Goal: Task Accomplishment & Management: Complete application form

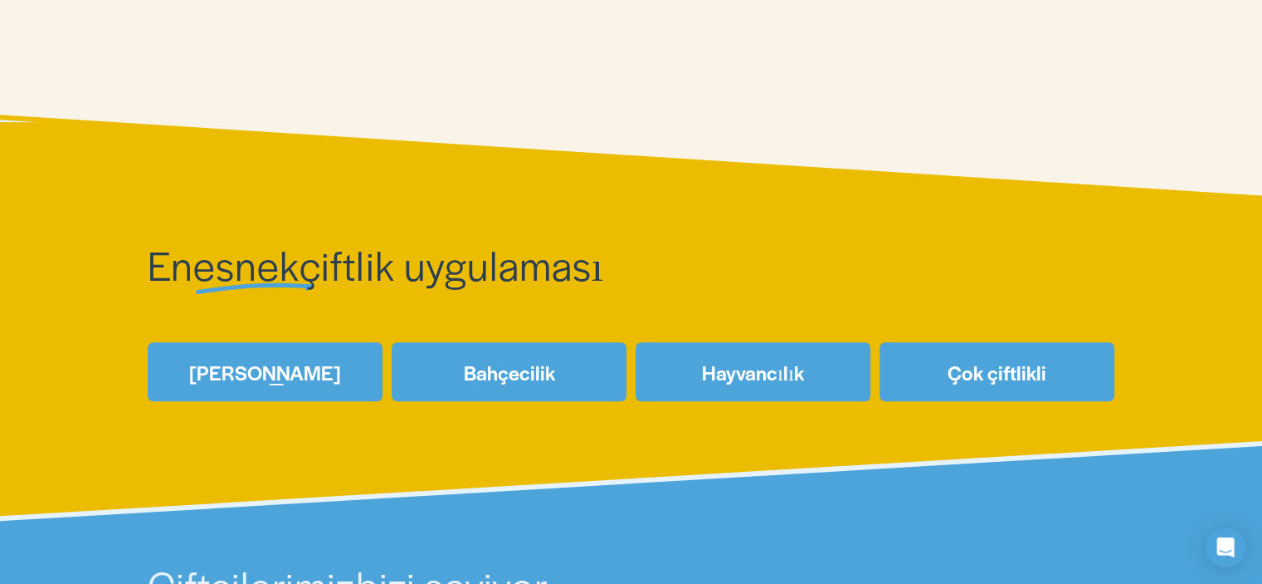
scroll to position [747, 0]
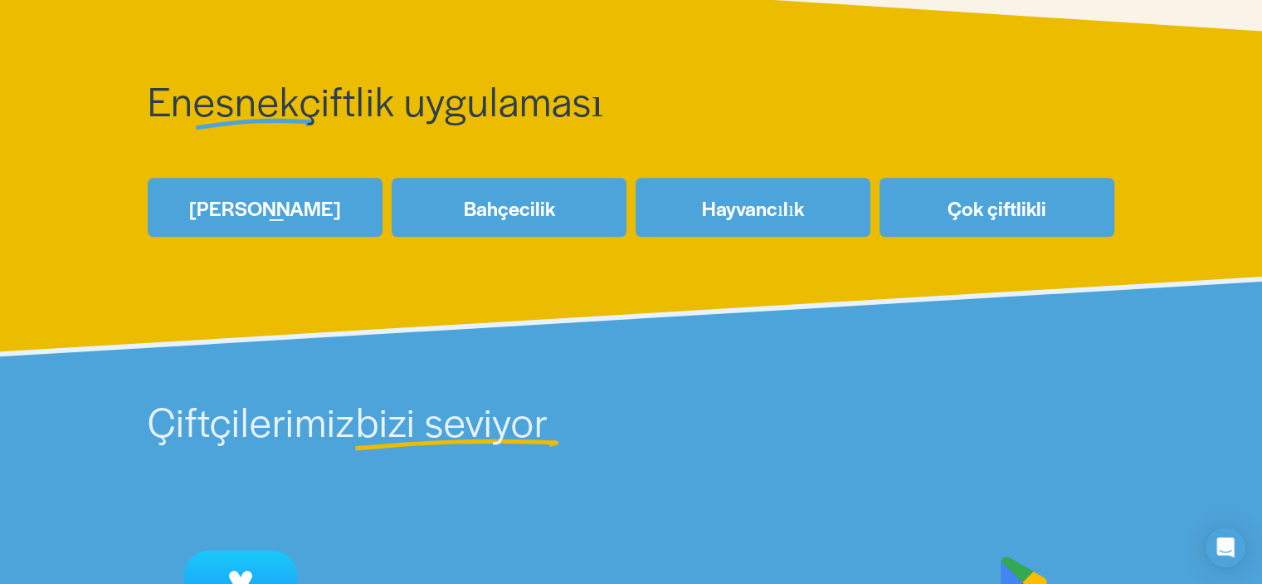
click at [252, 214] on font "Mahsuller" at bounding box center [265, 207] width 152 height 28
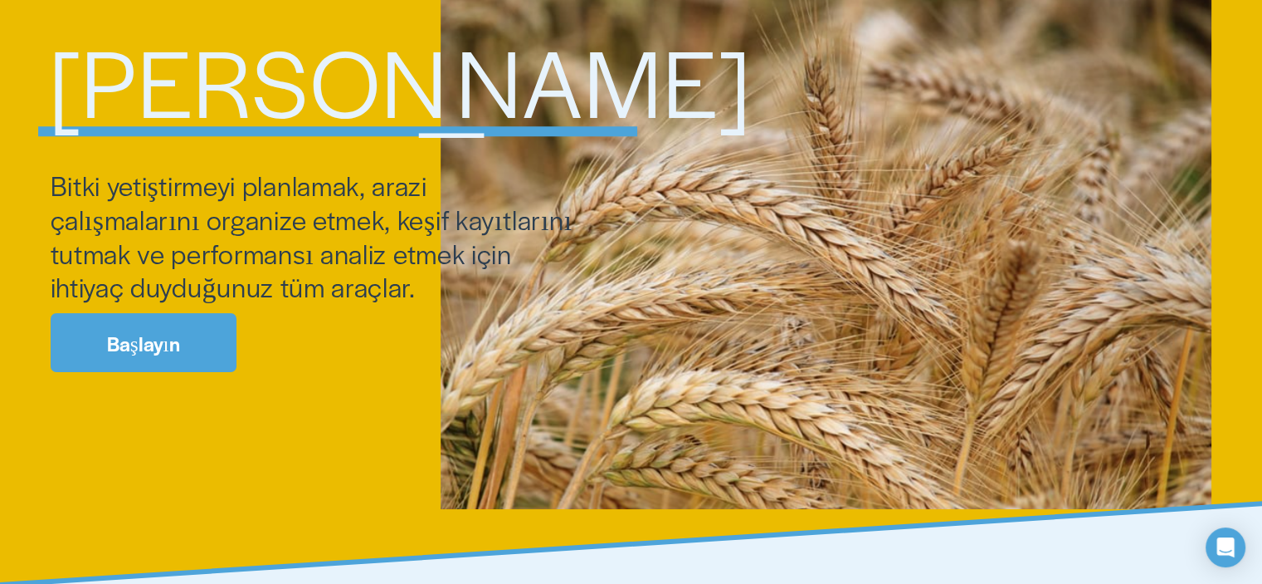
scroll to position [249, 0]
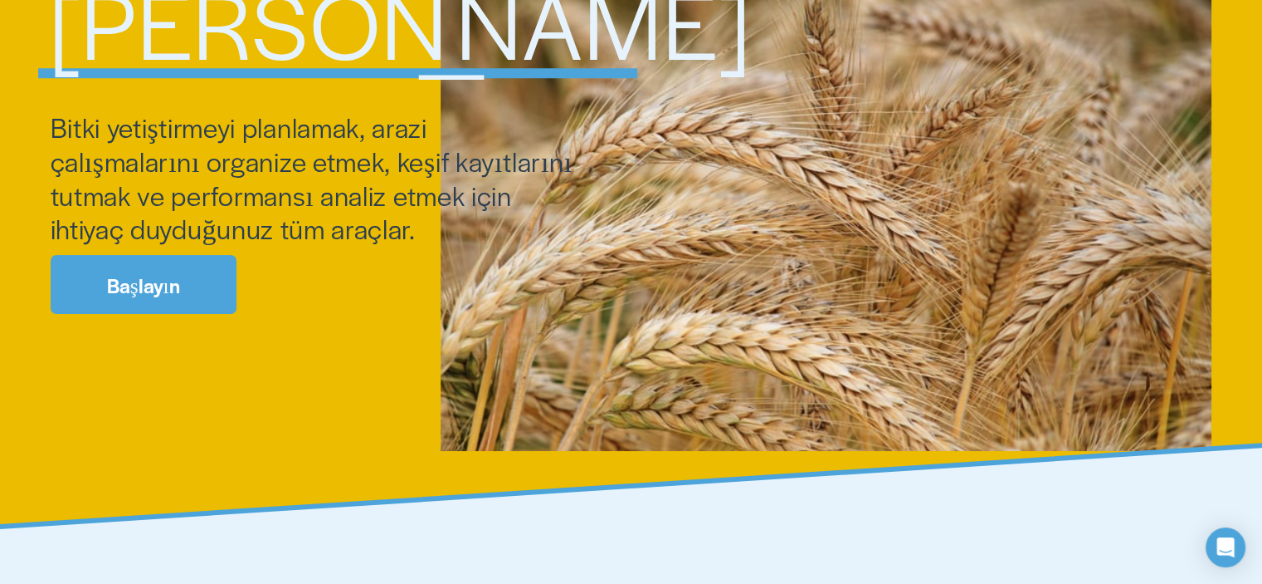
click at [179, 306] on link "Başlayın" at bounding box center [144, 284] width 186 height 59
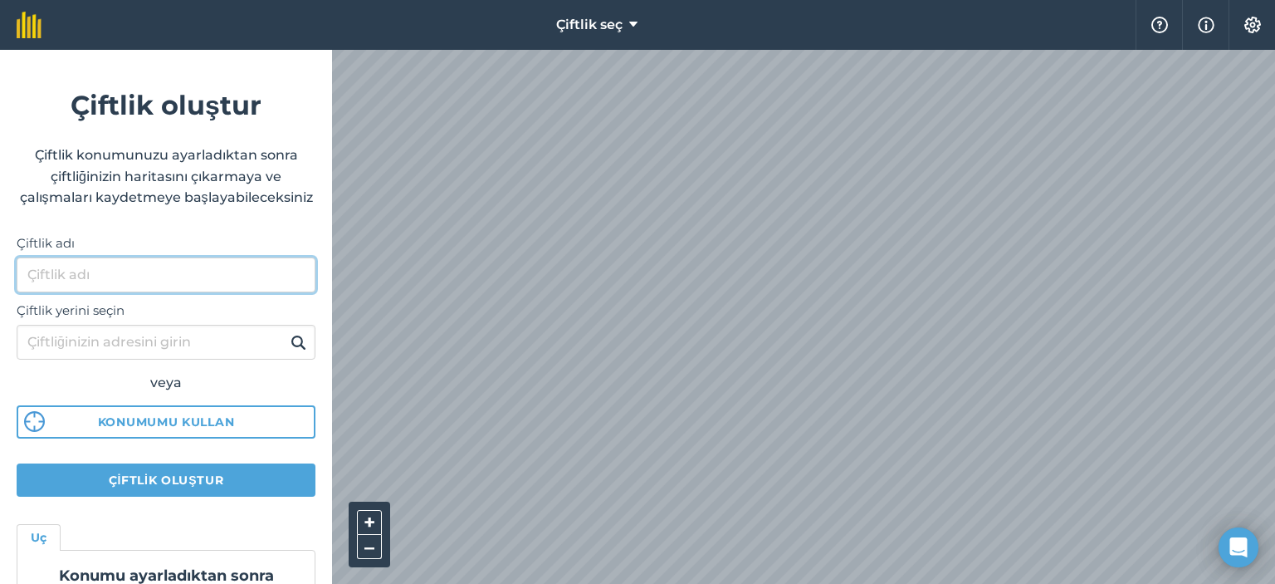
click at [109, 287] on input "Çiftlik adı" at bounding box center [166, 274] width 299 height 35
type input "TCB Tarım"
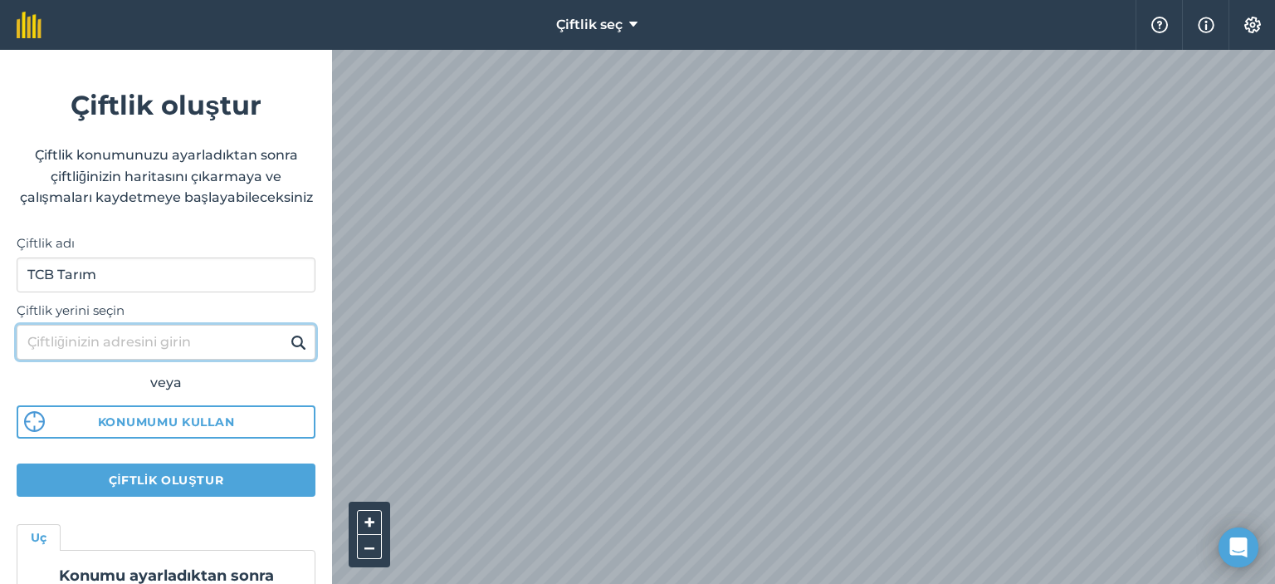
click at [81, 359] on input "Çiftlik yerini seçin" at bounding box center [166, 342] width 299 height 35
click at [45, 359] on input "GElibolu" at bounding box center [166, 342] width 299 height 35
click at [129, 359] on input "Gelibolu" at bounding box center [166, 342] width 299 height 35
click at [291, 352] on img at bounding box center [299, 342] width 16 height 20
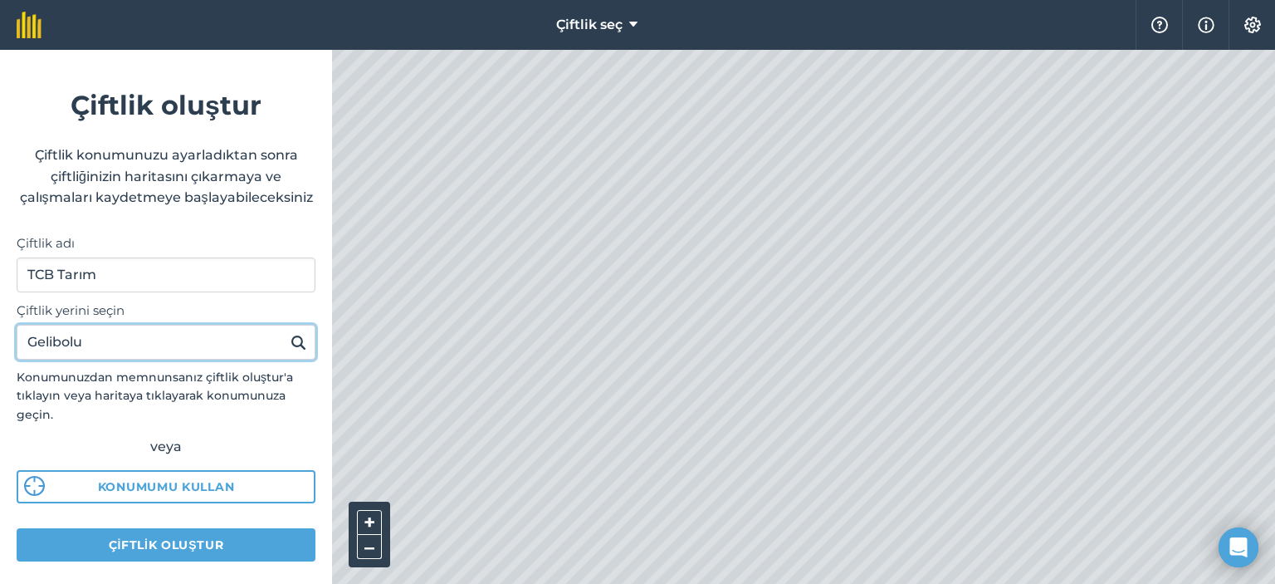
click at [106, 359] on input "Gelibolu" at bounding box center [166, 342] width 299 height 35
type input "Gelibolu, Kavakköy"
click at [286, 331] on button at bounding box center [299, 342] width 26 height 22
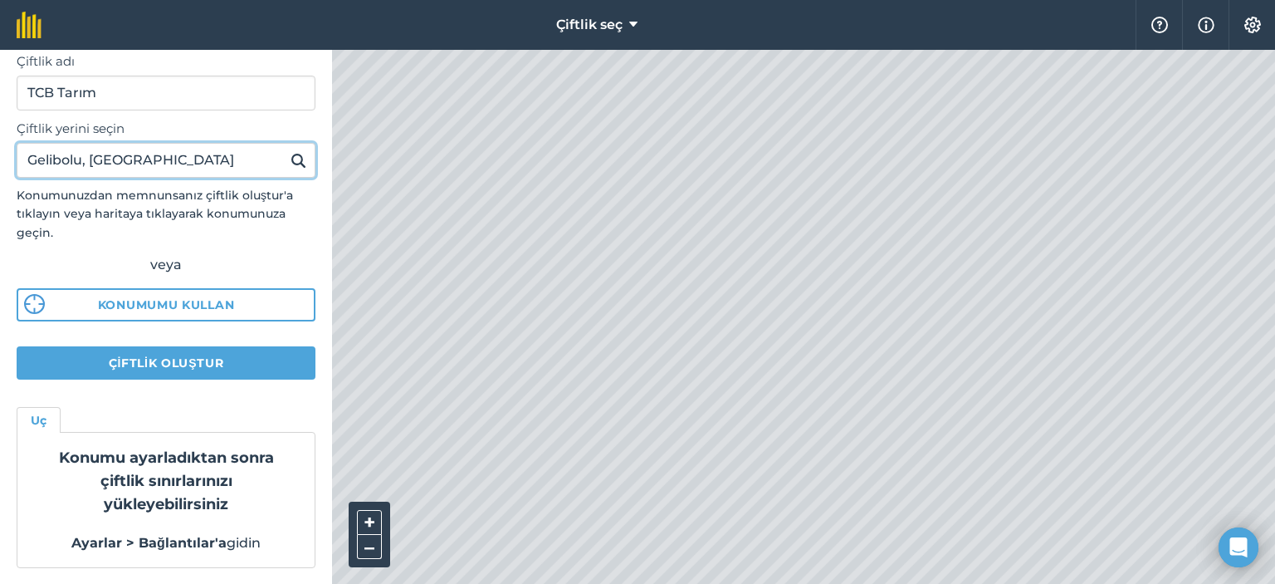
scroll to position [202, 0]
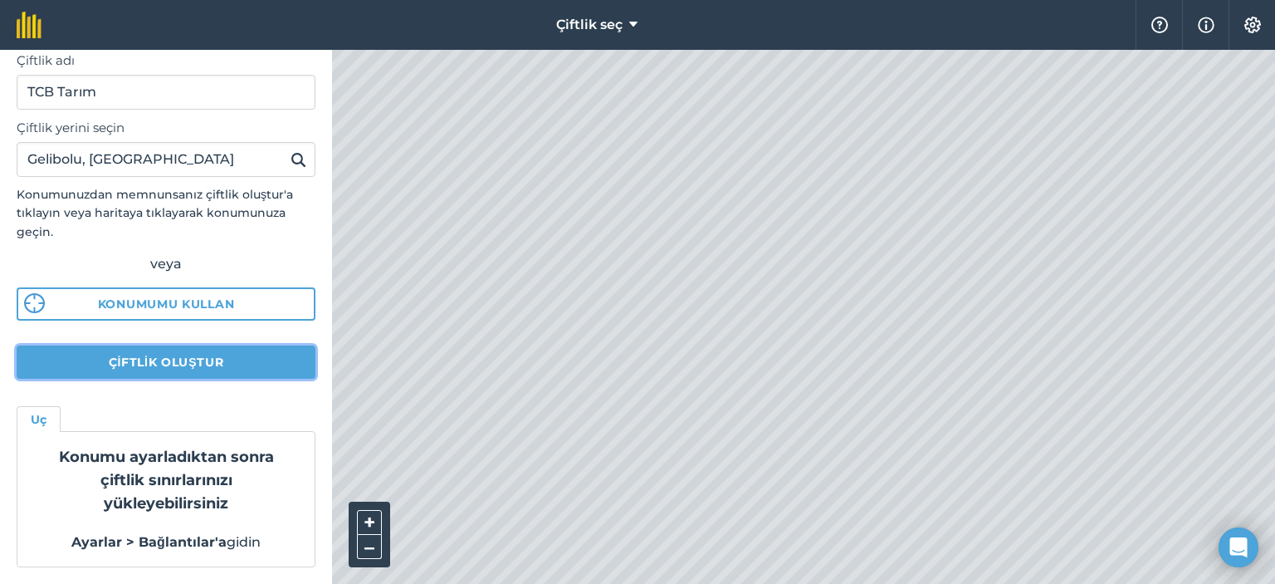
click at [174, 364] on font "Çiftlik oluştur" at bounding box center [166, 361] width 115 height 15
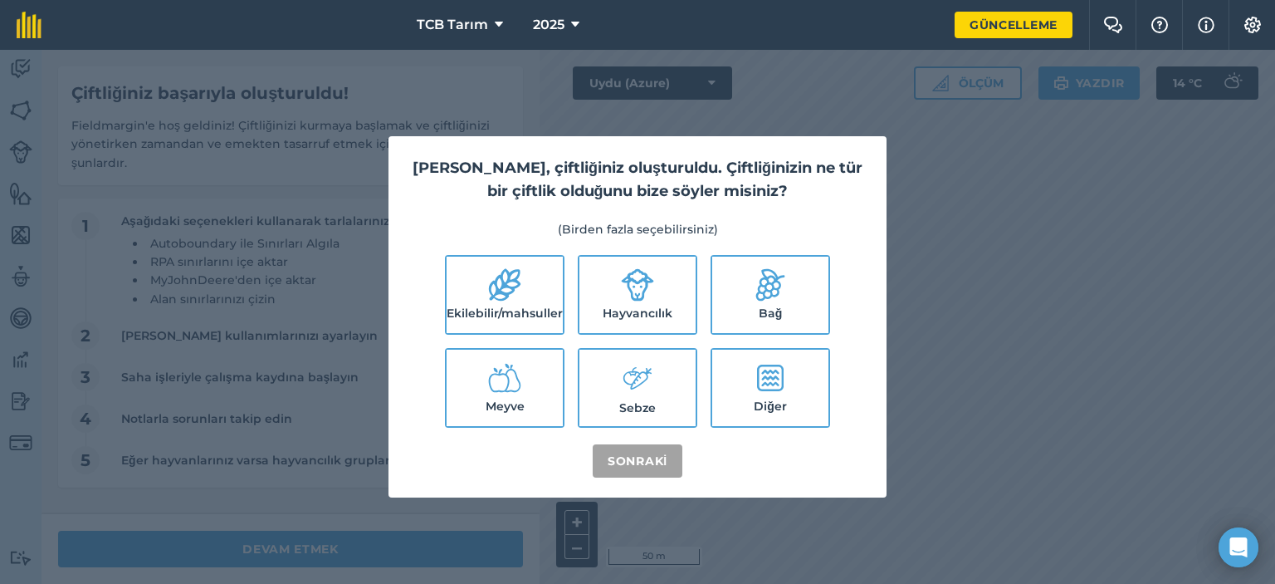
click at [511, 278] on icon at bounding box center [504, 284] width 33 height 33
checkbox input "true"
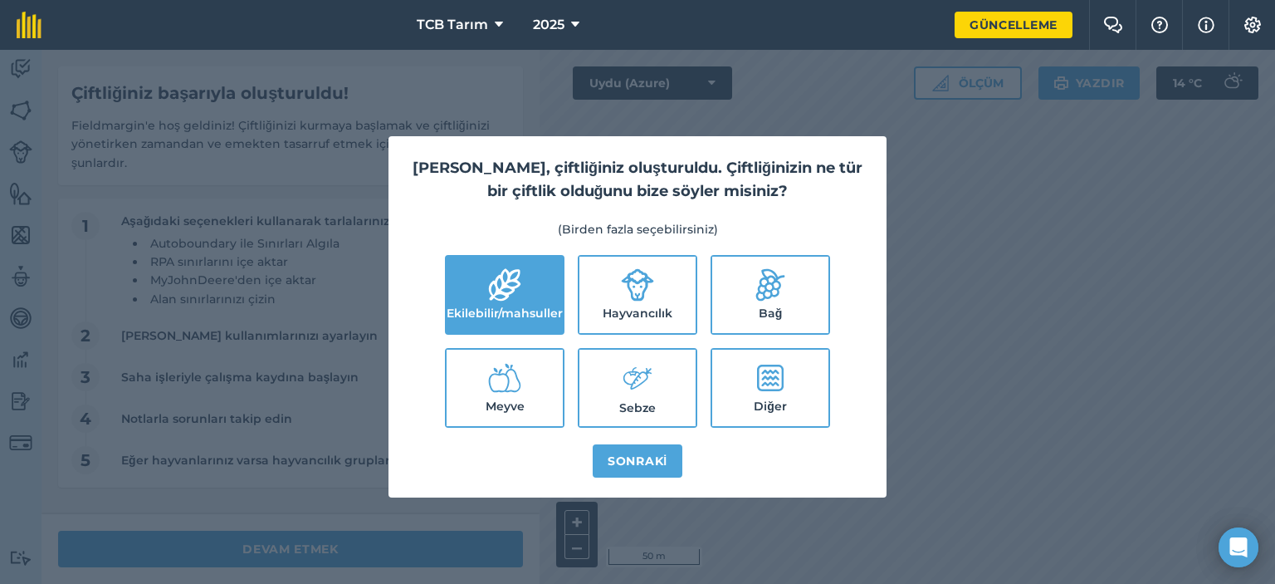
drag, startPoint x: 517, startPoint y: 373, endPoint x: 518, endPoint y: 401, distance: 28.2
click at [518, 373] on icon at bounding box center [504, 377] width 33 height 33
checkbox input "true"
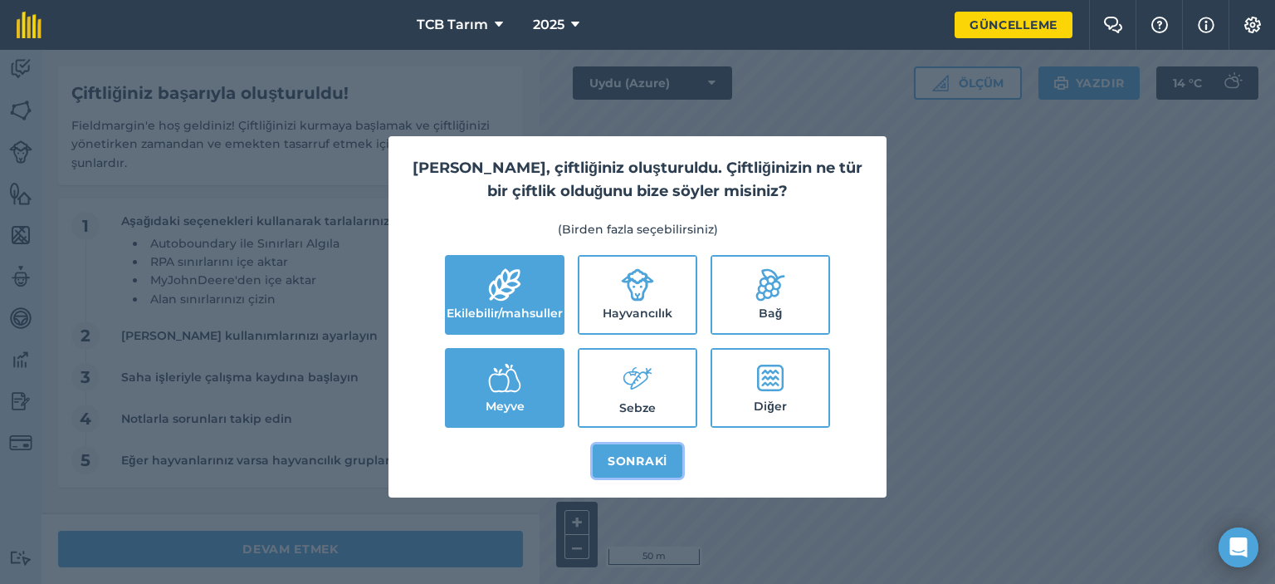
click at [630, 460] on font "Sonraki" at bounding box center [638, 460] width 60 height 15
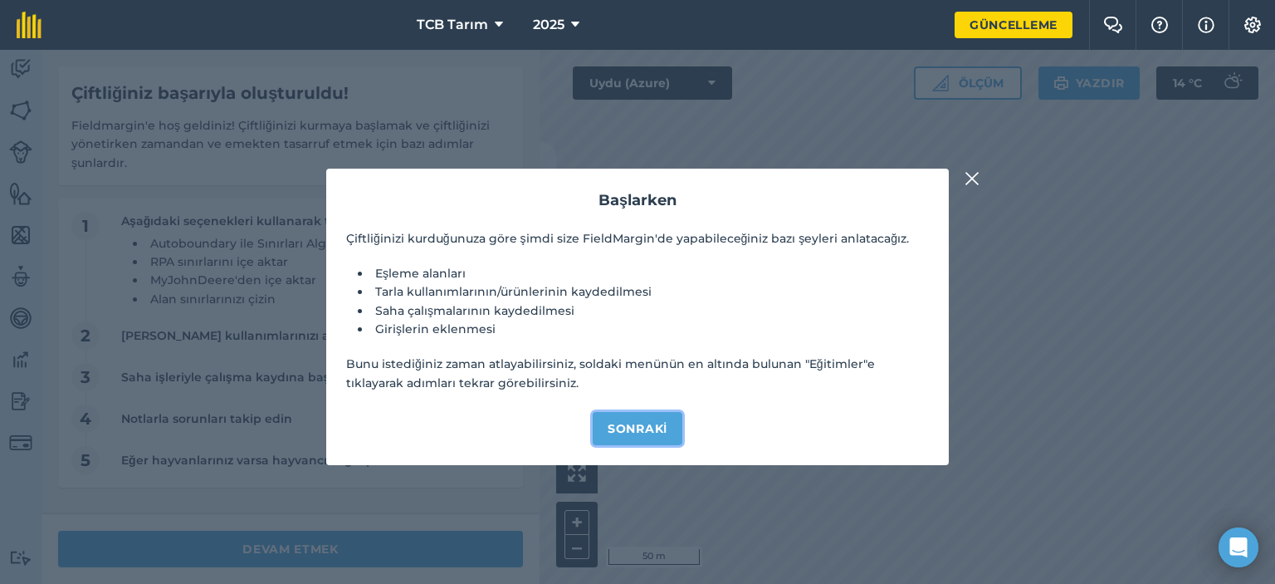
click at [623, 431] on font "Sonraki" at bounding box center [638, 428] width 60 height 15
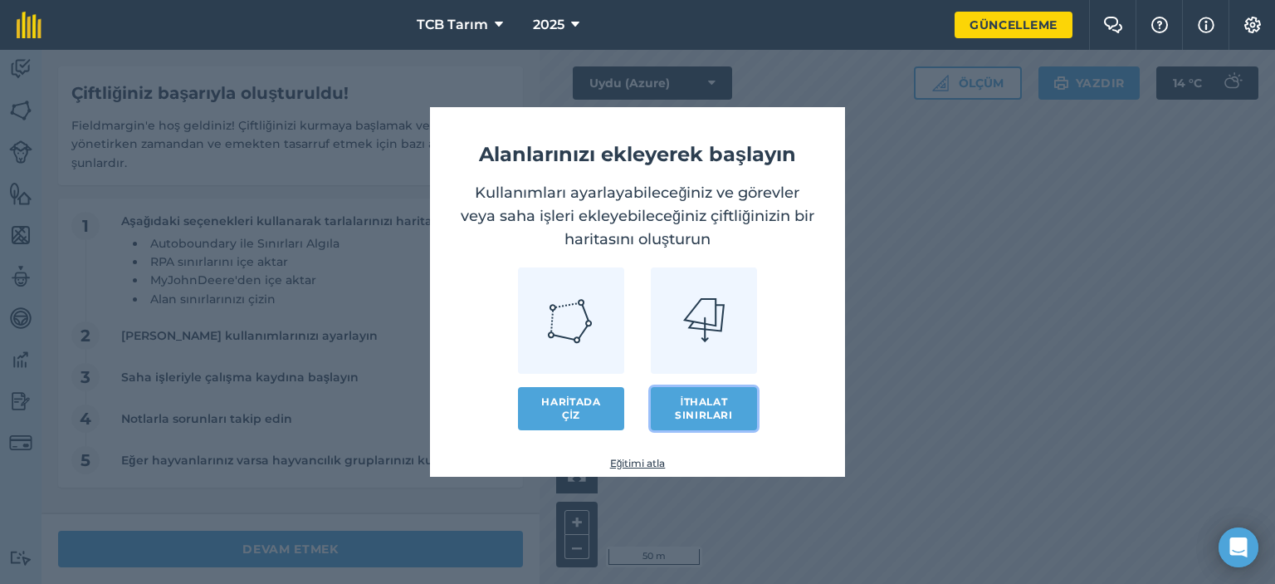
click at [687, 405] on font "İthalat sınırları" at bounding box center [703, 408] width 57 height 26
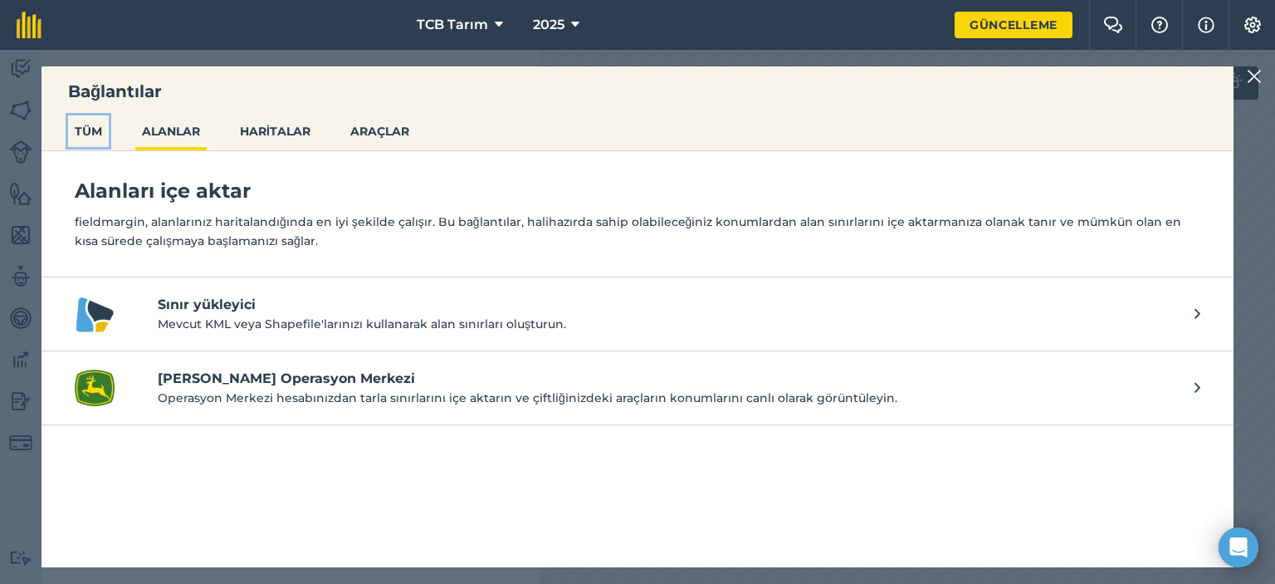
click at [100, 134] on font "TÜM" at bounding box center [88, 131] width 27 height 15
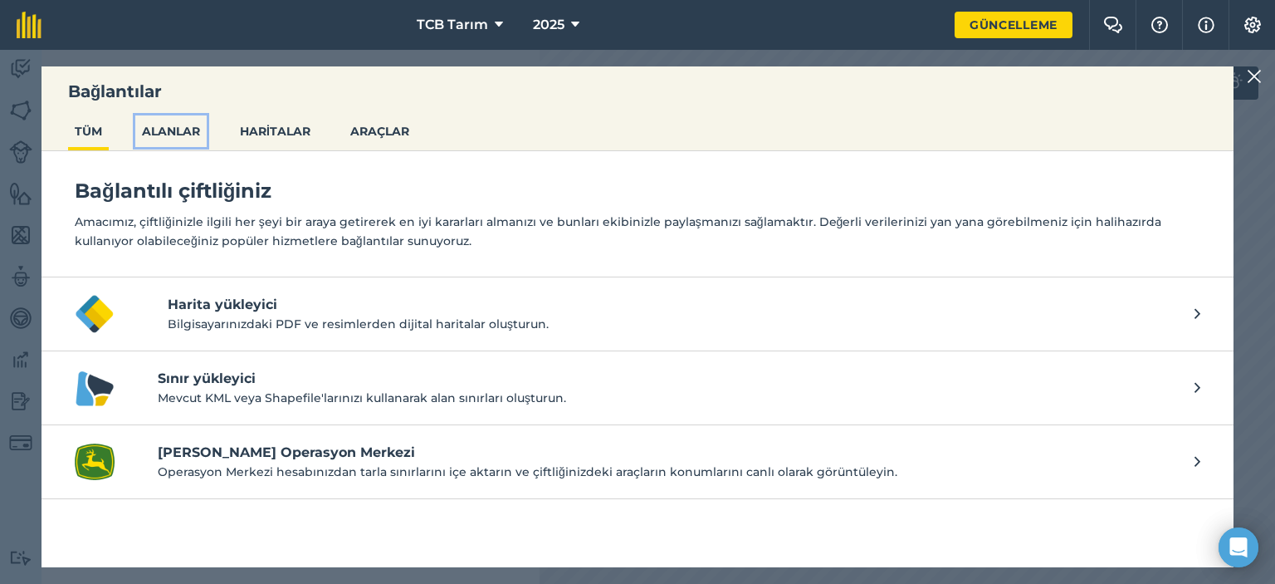
click at [150, 132] on font "ALANLAR" at bounding box center [171, 131] width 58 height 15
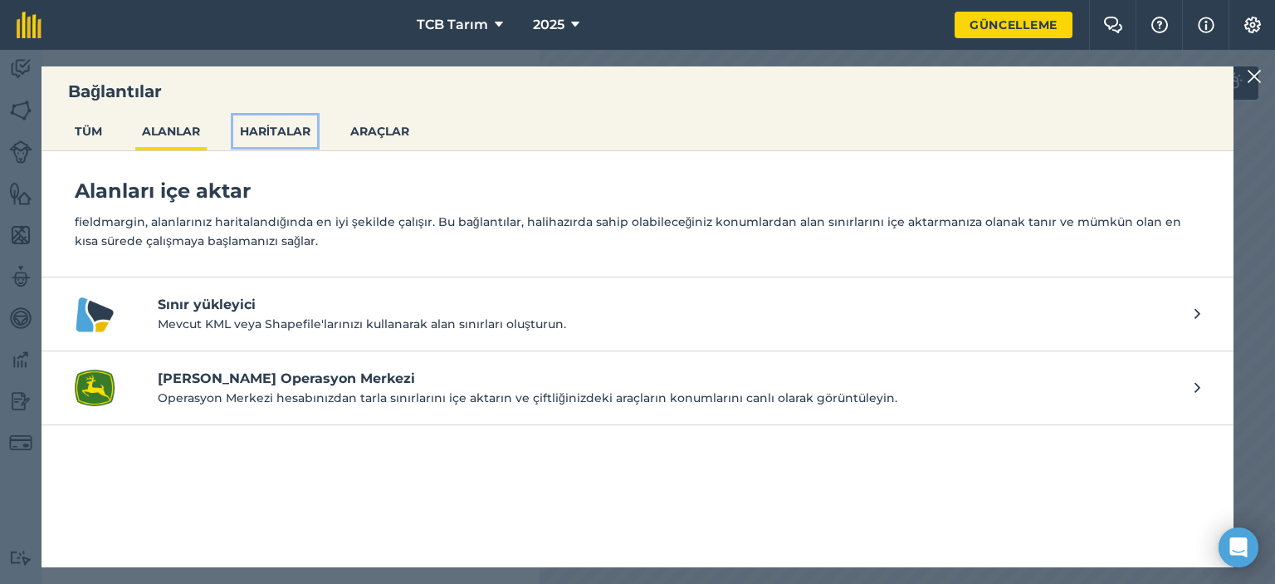
click at [269, 136] on font "HARİTALAR" at bounding box center [275, 131] width 71 height 15
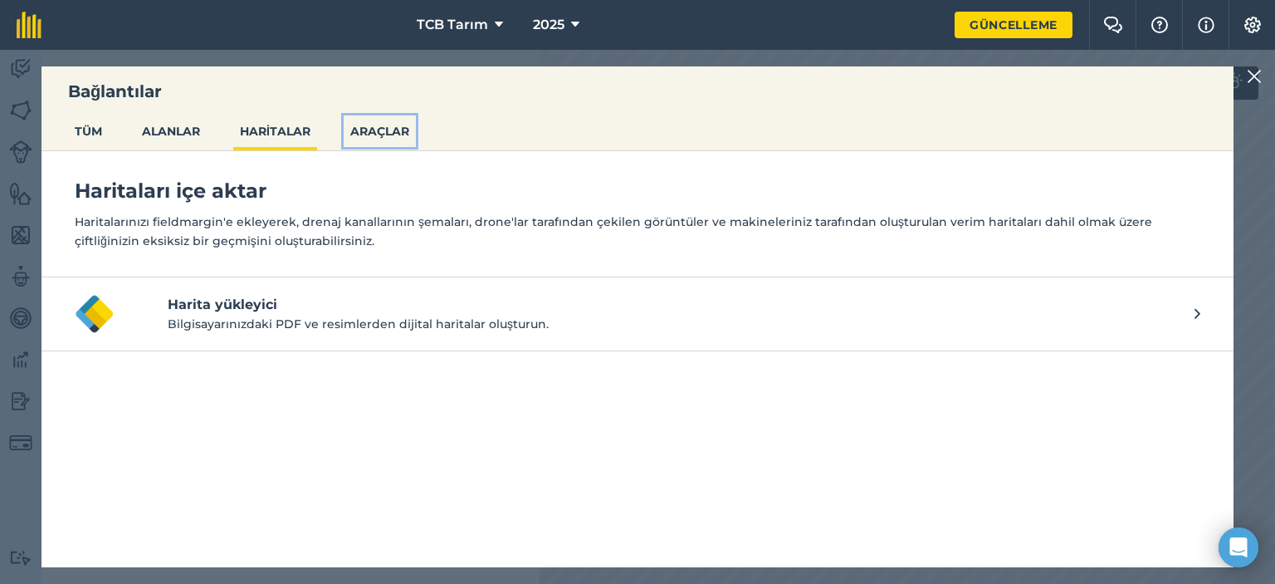
click at [374, 126] on font "ARAÇLAR" at bounding box center [379, 131] width 59 height 15
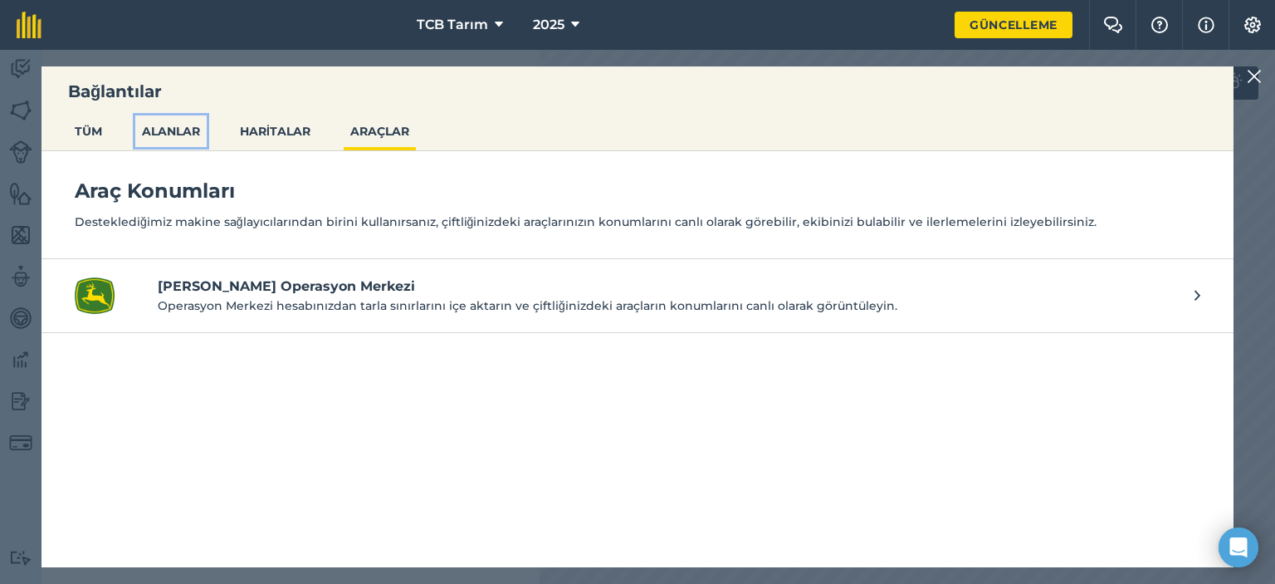
click at [183, 134] on font "ALANLAR" at bounding box center [171, 131] width 58 height 15
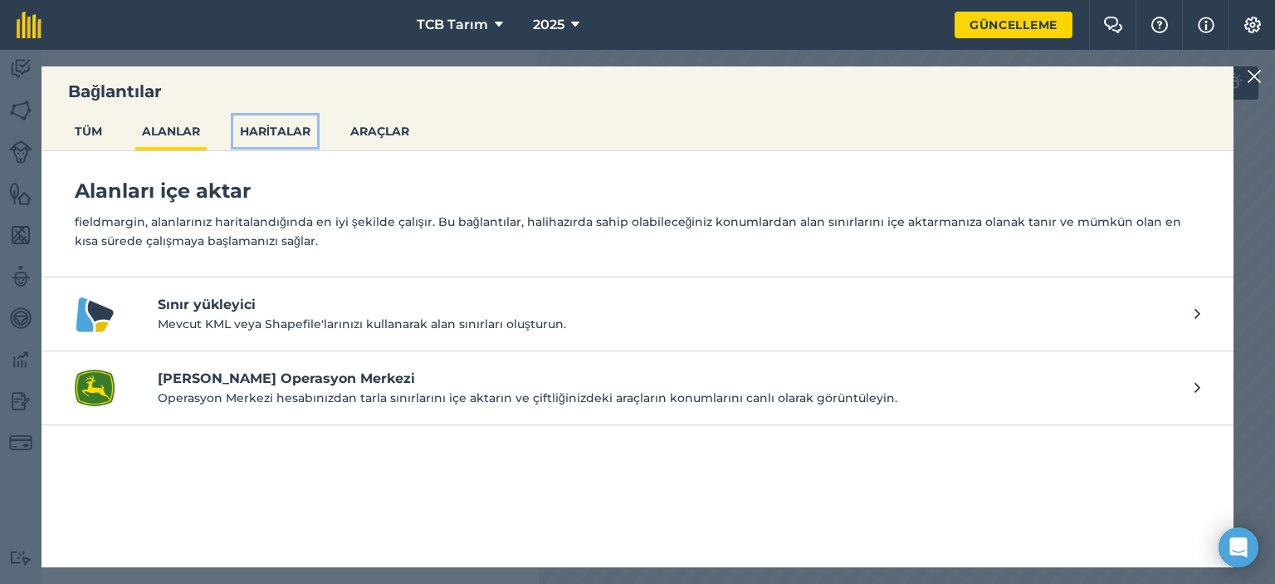
click at [280, 130] on font "HARİTALAR" at bounding box center [275, 131] width 71 height 15
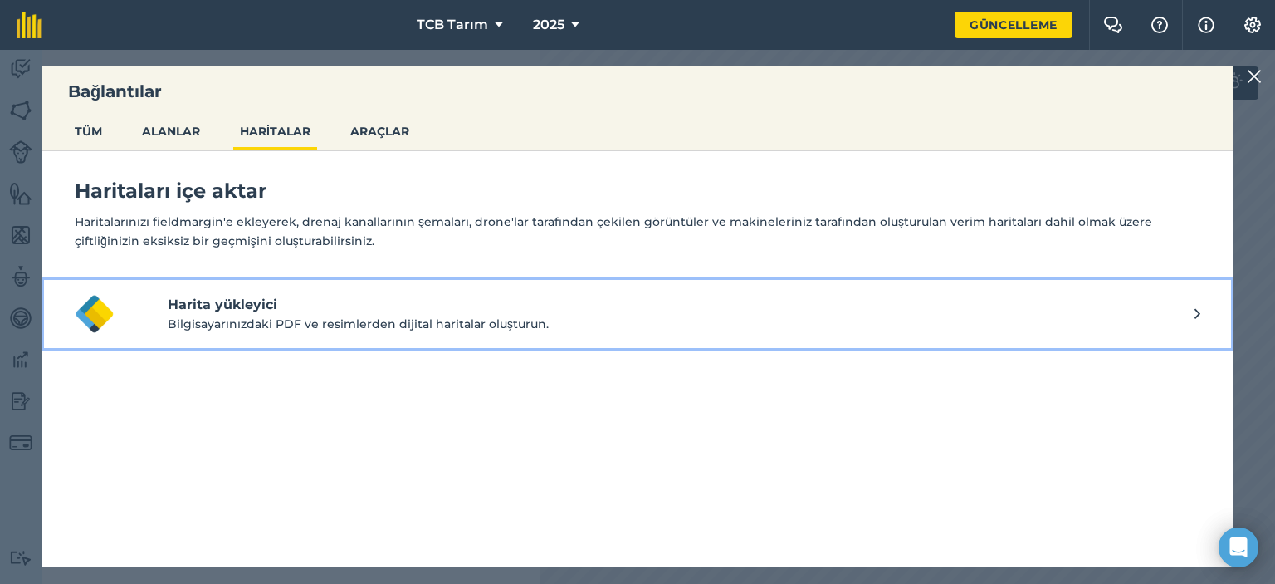
click at [218, 305] on font "Harita yükleyici" at bounding box center [223, 304] width 110 height 16
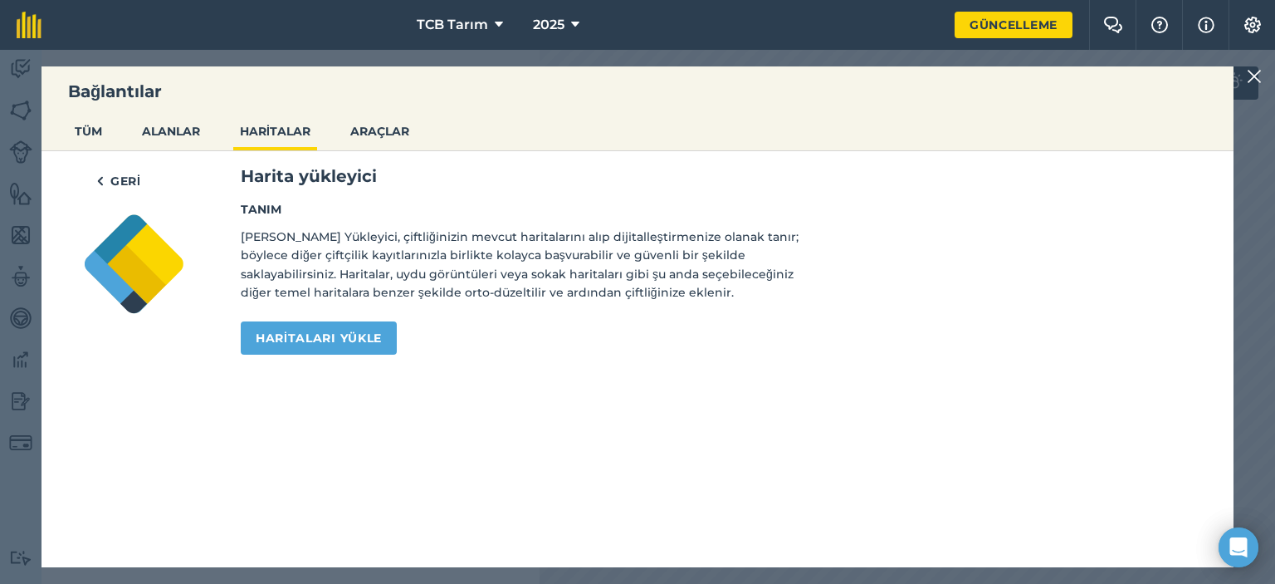
click at [1250, 76] on img at bounding box center [1254, 76] width 15 height 20
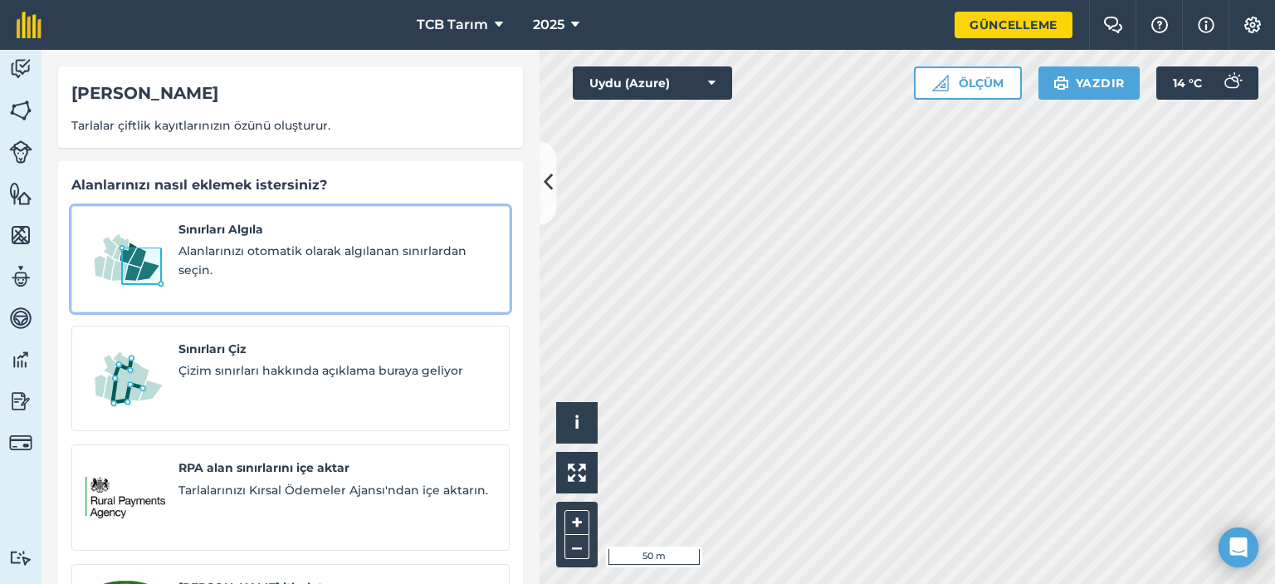
click at [262, 242] on span "Alanlarınızı otomatik olarak algılanan sınırlardan seçin." at bounding box center [336, 260] width 317 height 37
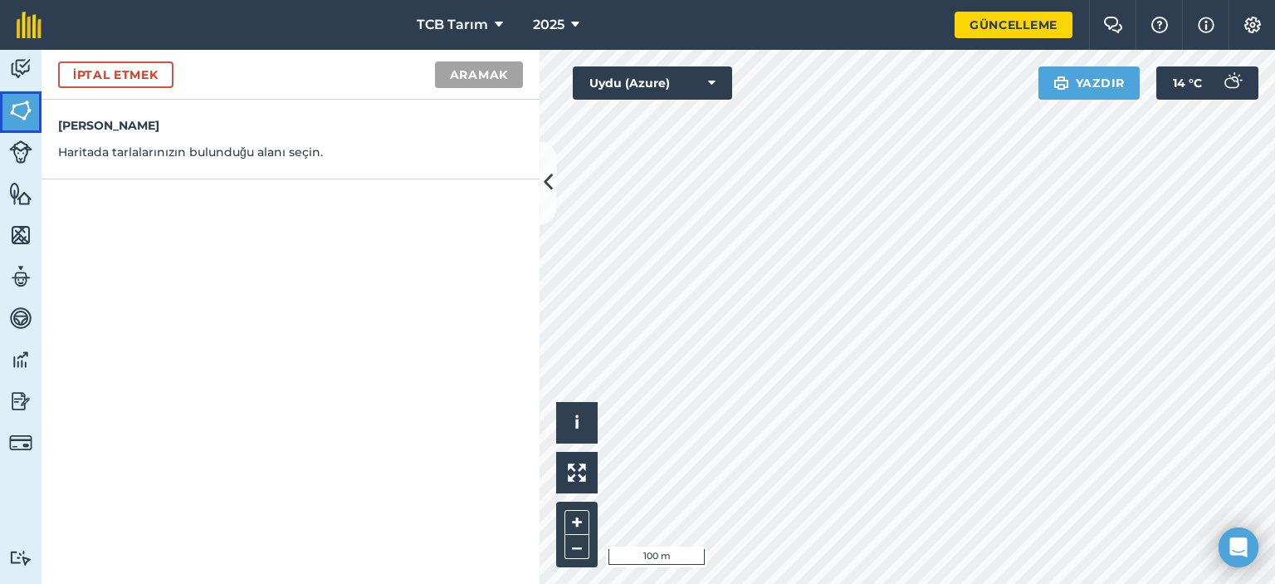
click at [22, 112] on img at bounding box center [20, 110] width 23 height 25
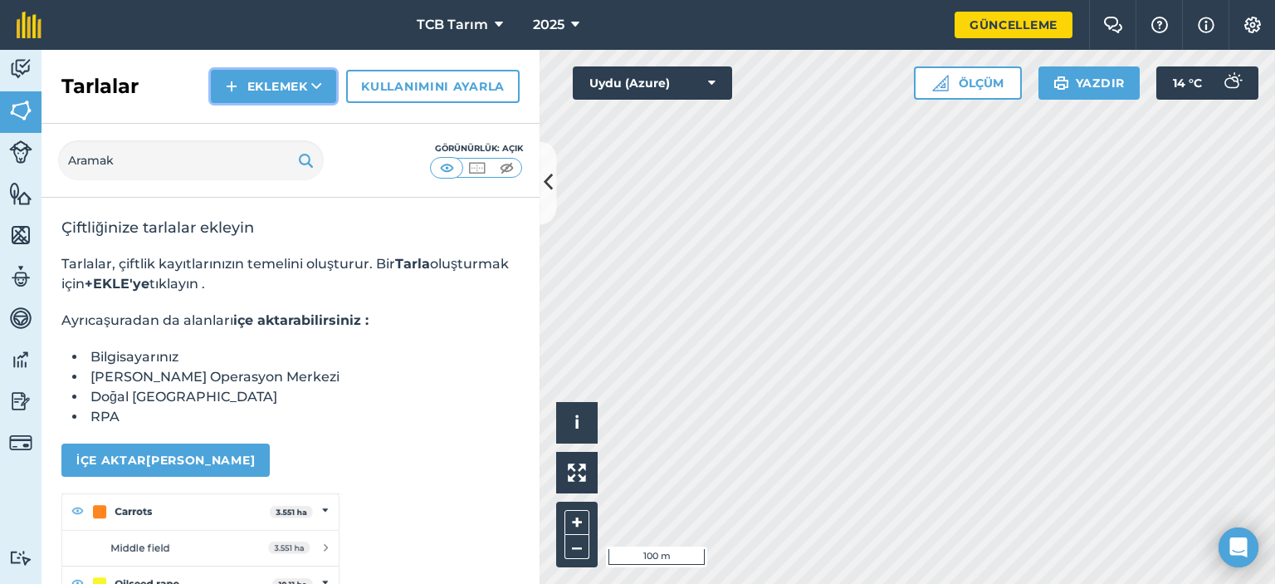
click at [307, 95] on button "Eklemek" at bounding box center [274, 86] width 126 height 33
click at [272, 161] on font "İçe aktarmak" at bounding box center [273, 161] width 100 height 15
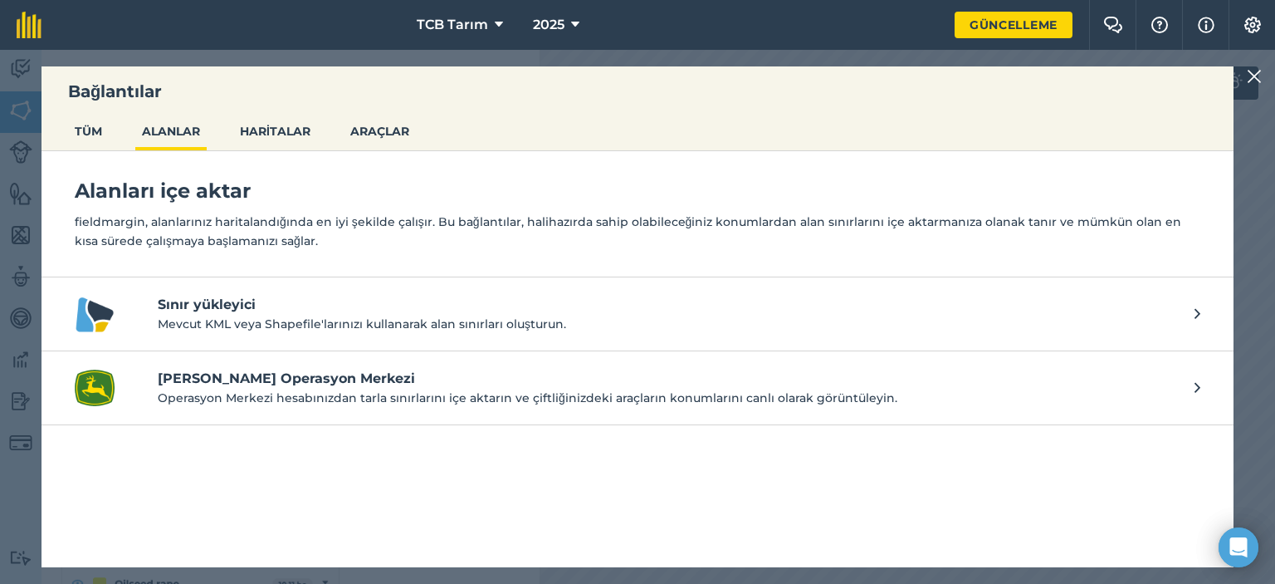
click at [212, 305] on font "Sınır yükleyici" at bounding box center [207, 304] width 98 height 16
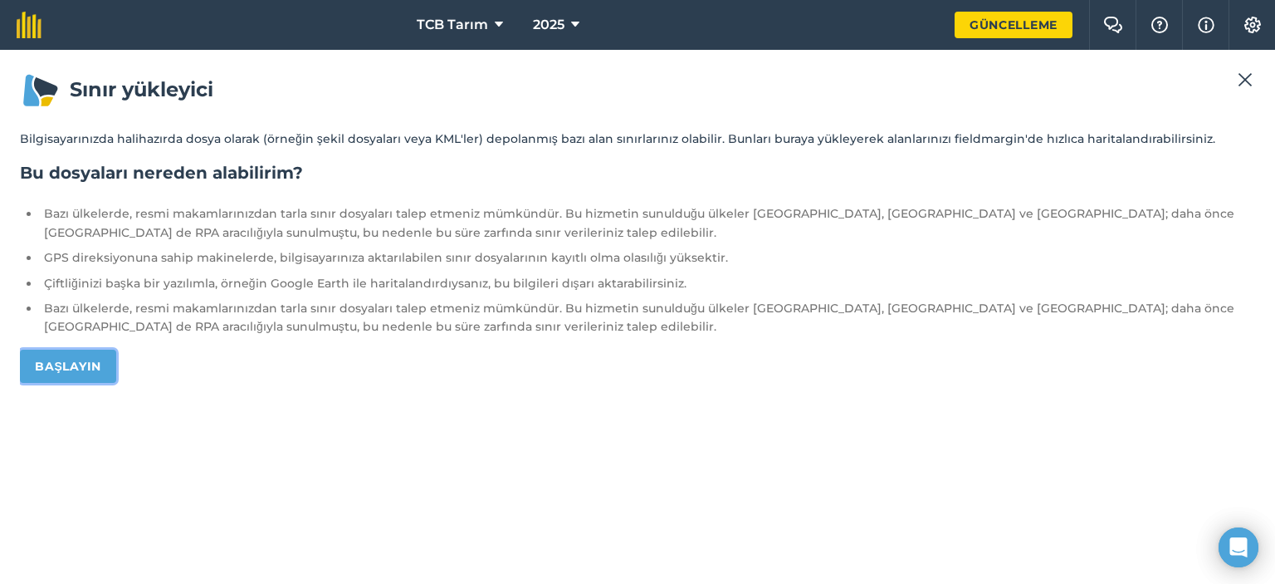
click at [87, 364] on font "Başlayın" at bounding box center [68, 366] width 66 height 15
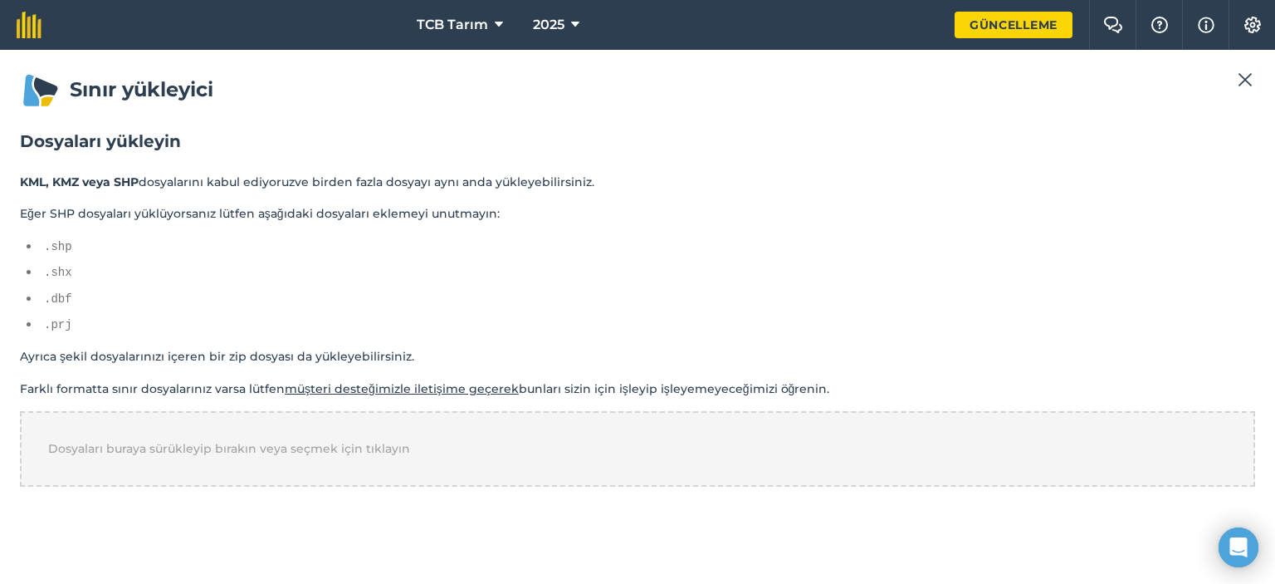
click at [1245, 76] on img at bounding box center [1245, 80] width 15 height 20
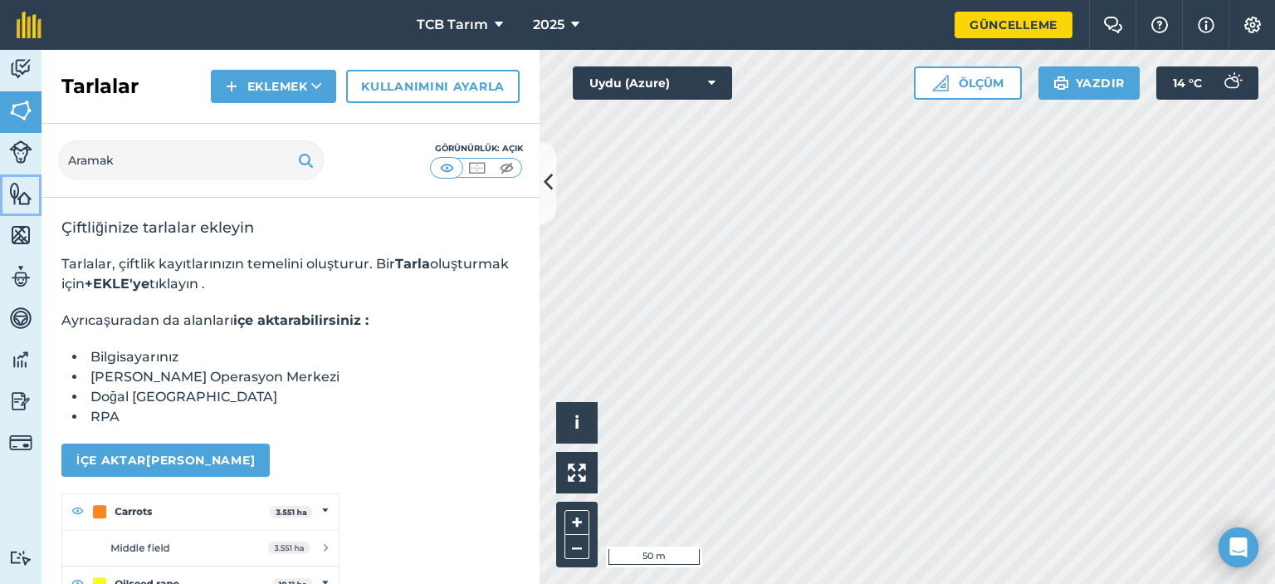
click at [19, 193] on img at bounding box center [20, 193] width 23 height 25
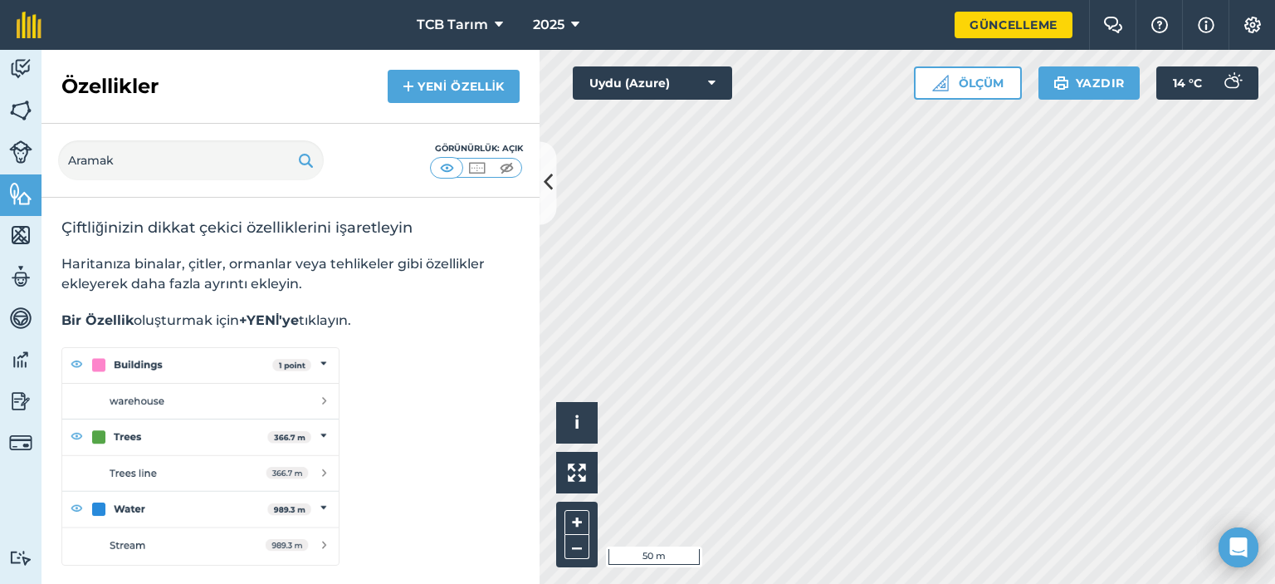
click at [430, 102] on div "Özellikler Yeni özellik" at bounding box center [291, 87] width 498 height 74
click at [432, 95] on link "Yeni özellik" at bounding box center [454, 86] width 132 height 33
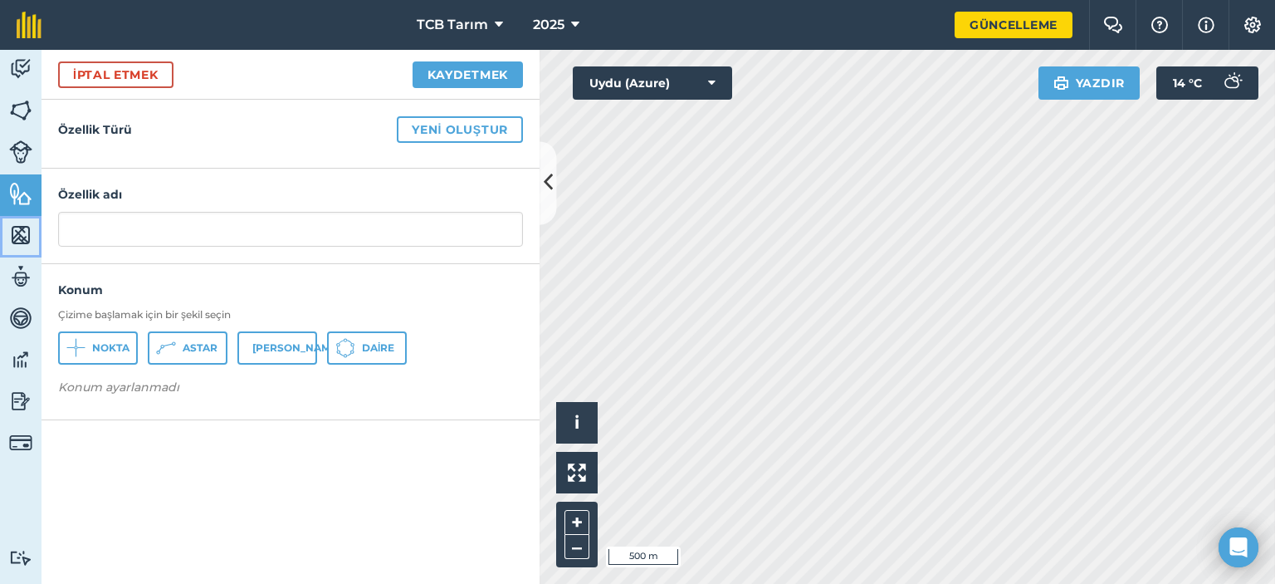
click at [17, 235] on img at bounding box center [20, 234] width 23 height 25
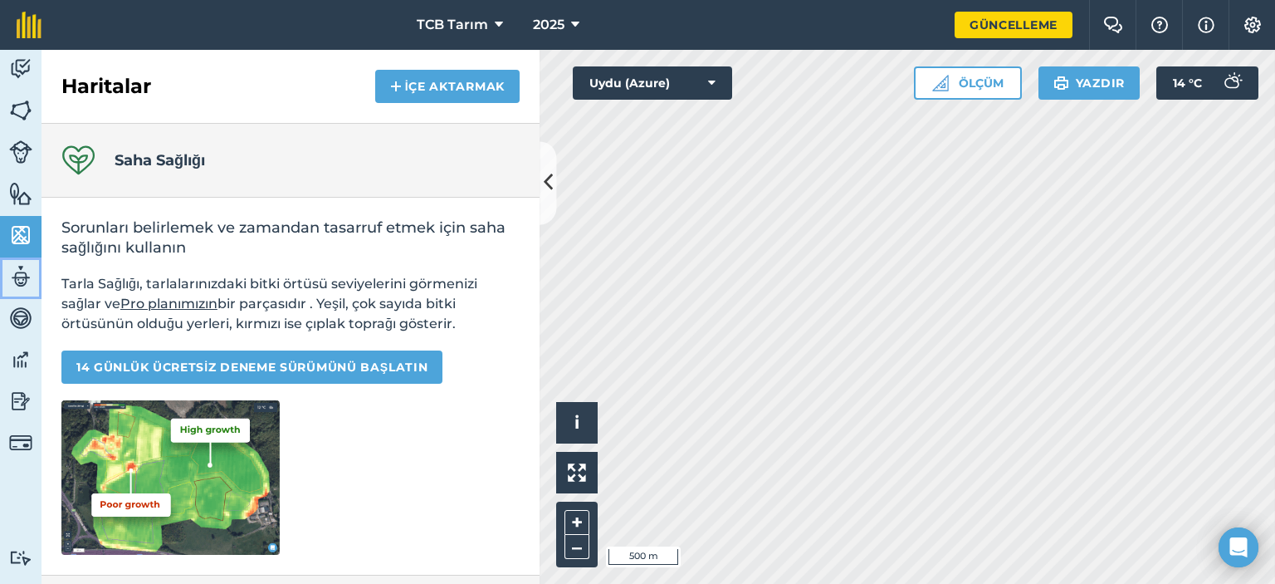
click at [18, 273] on img at bounding box center [20, 276] width 23 height 25
select select "MEMBER"
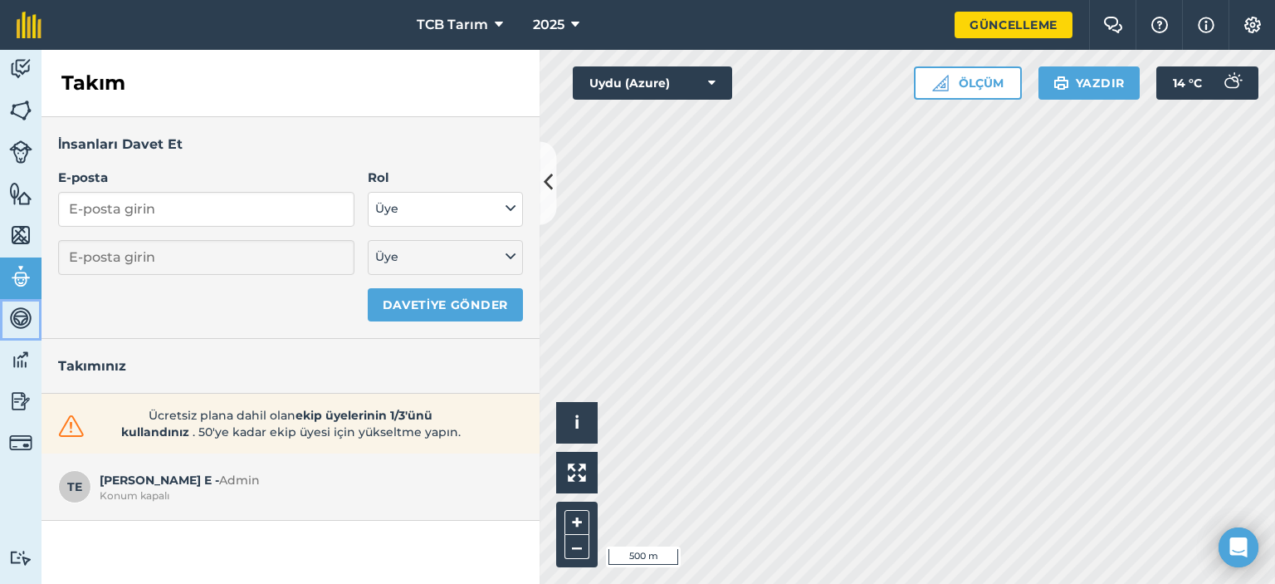
click at [21, 316] on img at bounding box center [20, 317] width 23 height 25
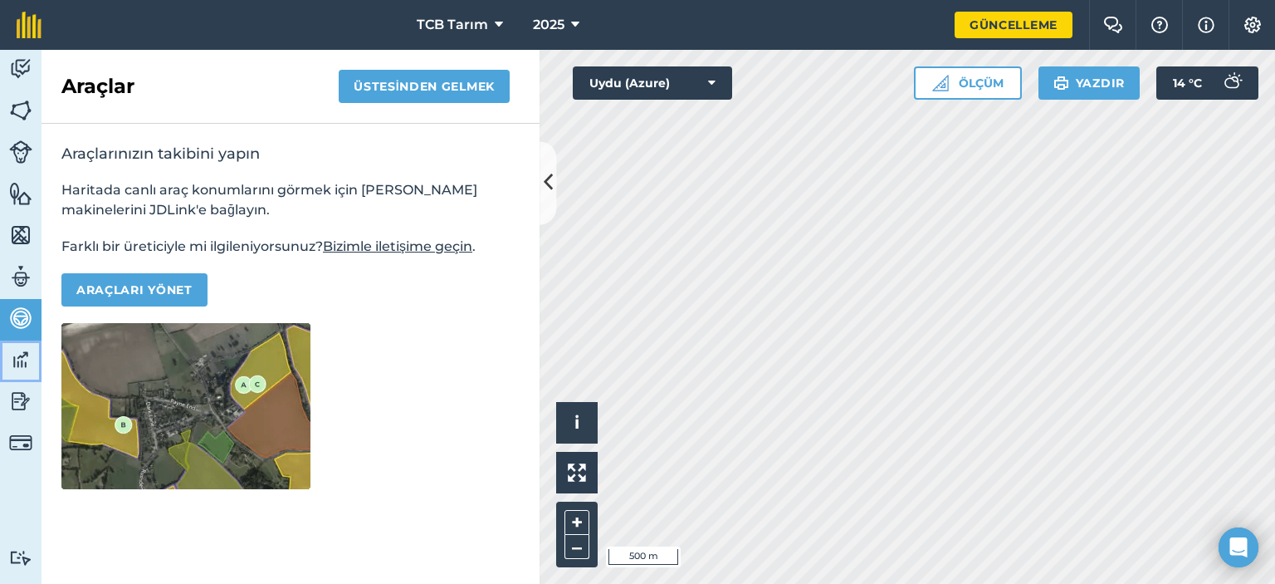
click at [12, 359] on img at bounding box center [20, 359] width 23 height 25
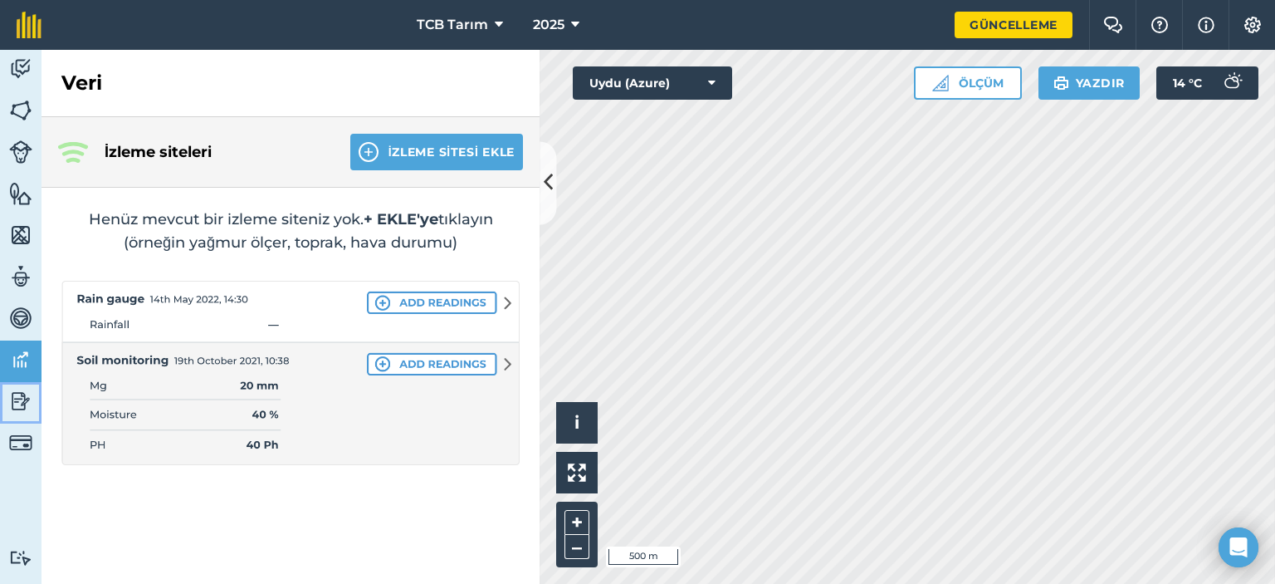
click at [16, 402] on img at bounding box center [20, 400] width 23 height 25
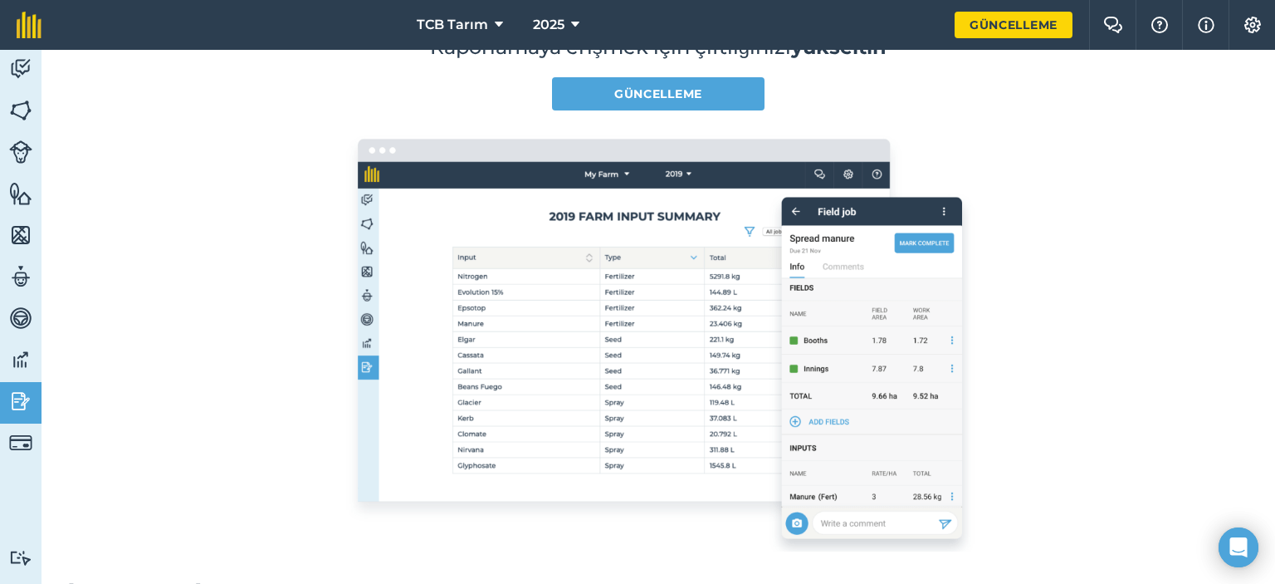
scroll to position [166, 0]
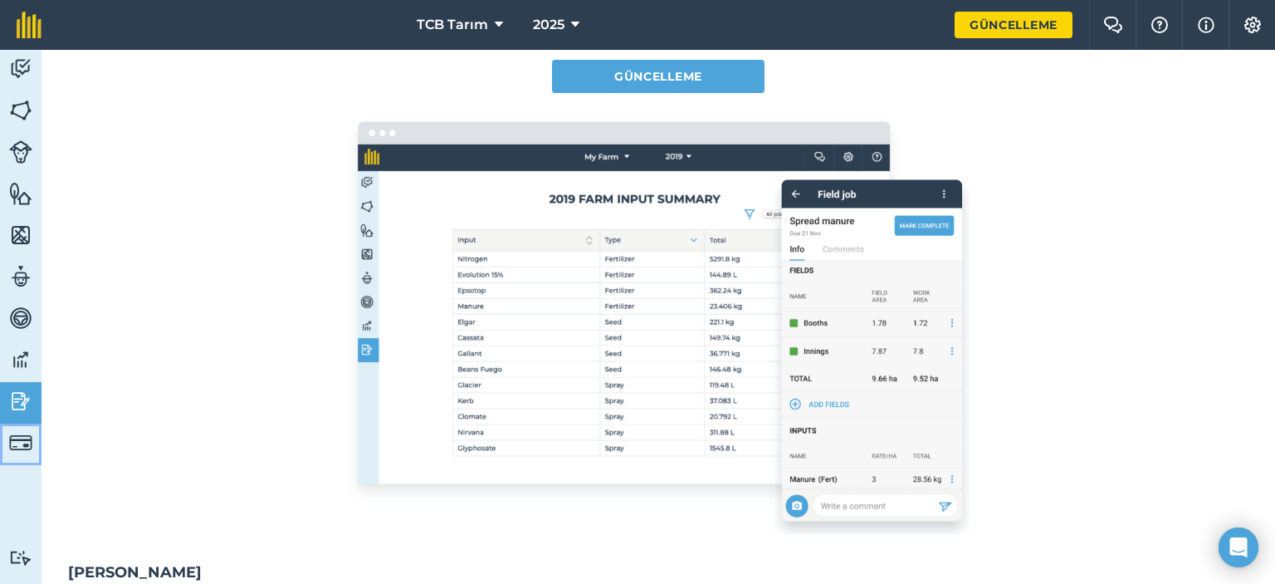
click at [22, 436] on img at bounding box center [20, 442] width 23 height 23
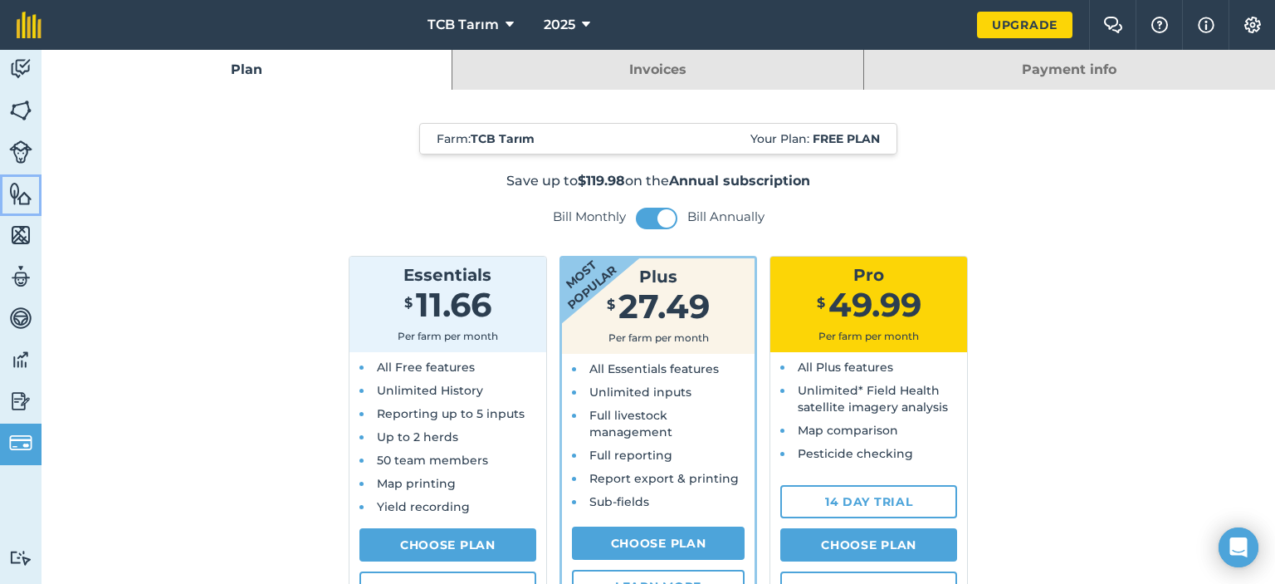
click at [25, 208] on link "Features" at bounding box center [21, 195] width 42 height 42
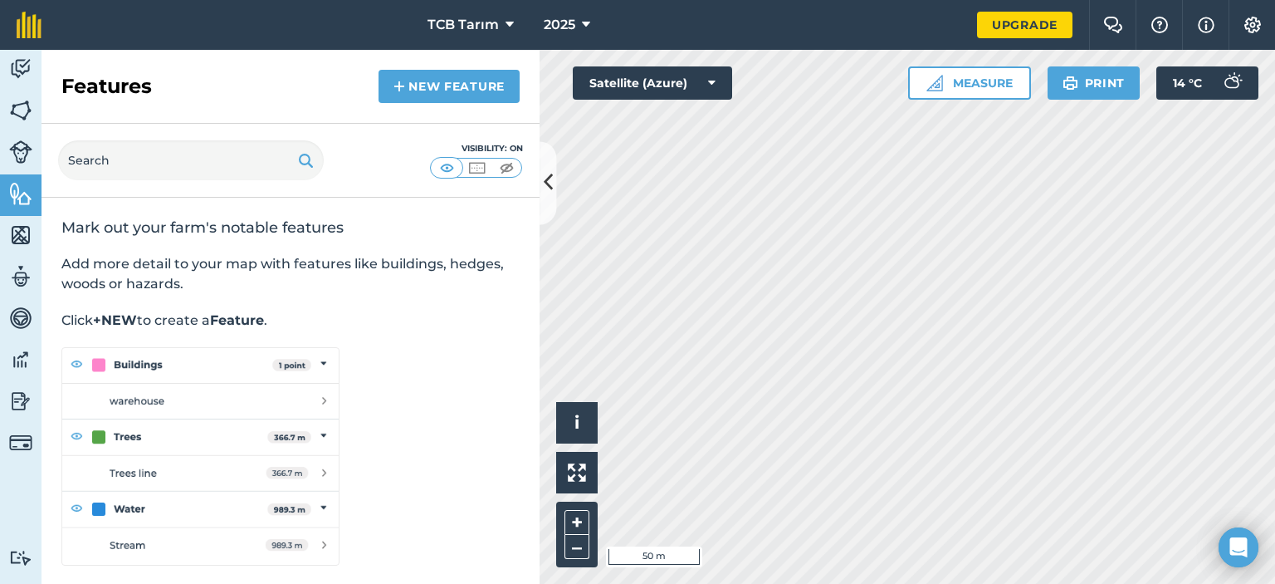
scroll to position [1, 0]
click at [448, 97] on link "New feature" at bounding box center [448, 86] width 141 height 33
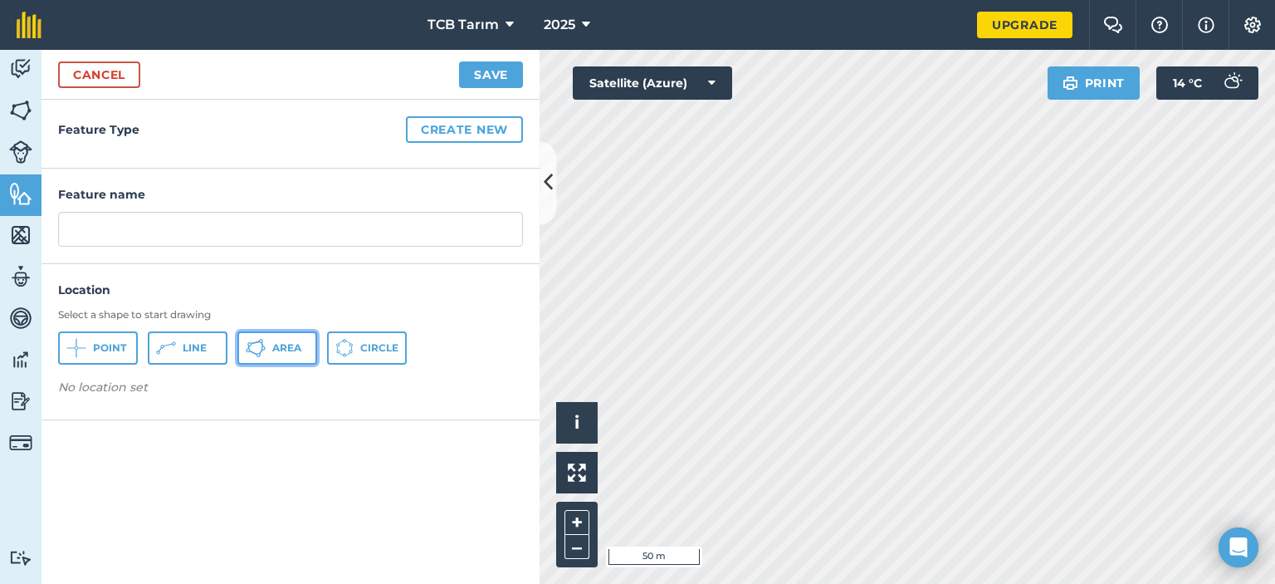
click at [271, 348] on button "Area" at bounding box center [277, 347] width 80 height 33
click at [139, 421] on span "View on map" at bounding box center [120, 426] width 80 height 18
click at [476, 128] on button "Create new" at bounding box center [464, 129] width 117 height 27
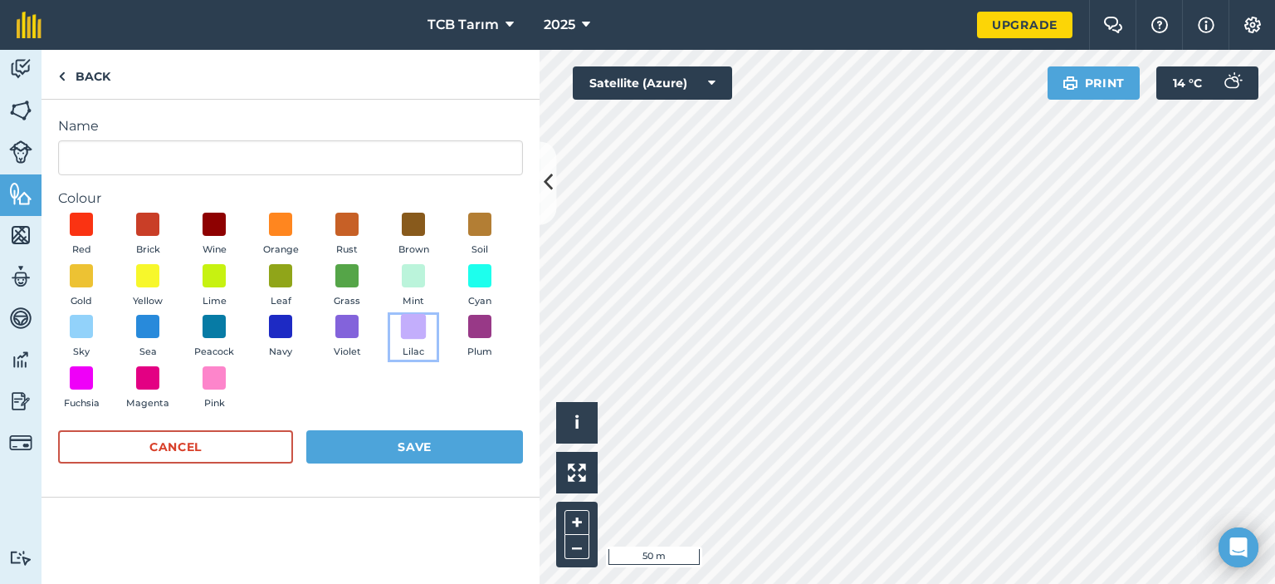
drag, startPoint x: 412, startPoint y: 331, endPoint x: 416, endPoint y: 342, distance: 11.6
click at [413, 331] on span at bounding box center [414, 327] width 26 height 26
drag, startPoint x: 350, startPoint y: 271, endPoint x: 362, endPoint y: 344, distance: 74.0
click at [350, 272] on span at bounding box center [348, 275] width 26 height 26
click at [148, 225] on span at bounding box center [148, 225] width 26 height 26
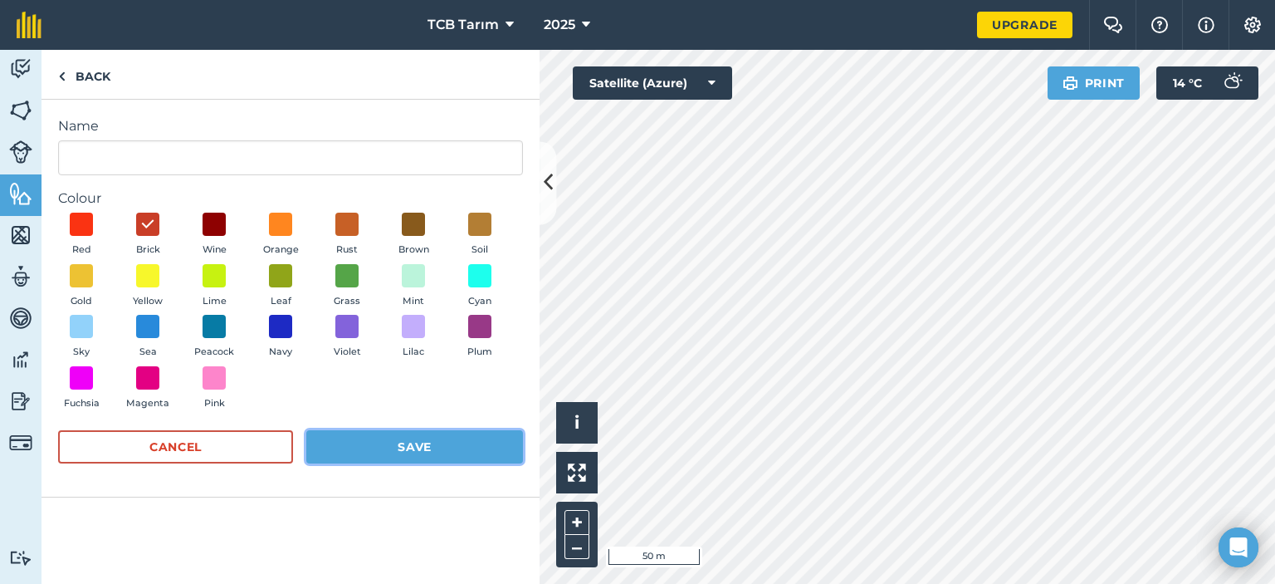
click at [423, 447] on button "Save" at bounding box center [414, 446] width 217 height 33
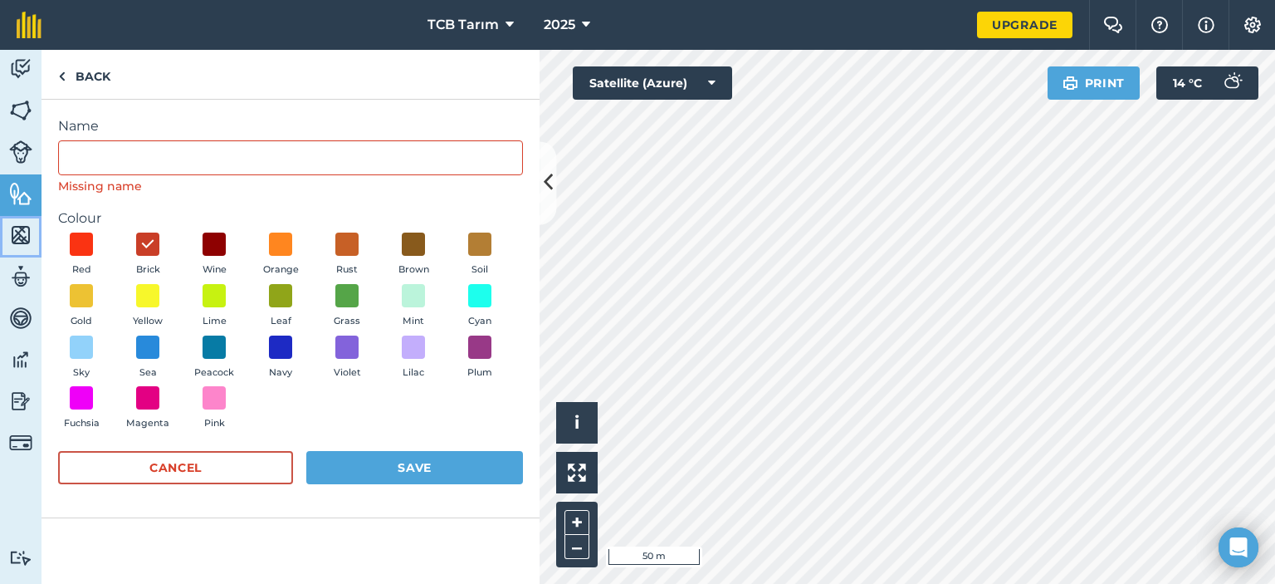
click at [19, 232] on img at bounding box center [20, 234] width 23 height 25
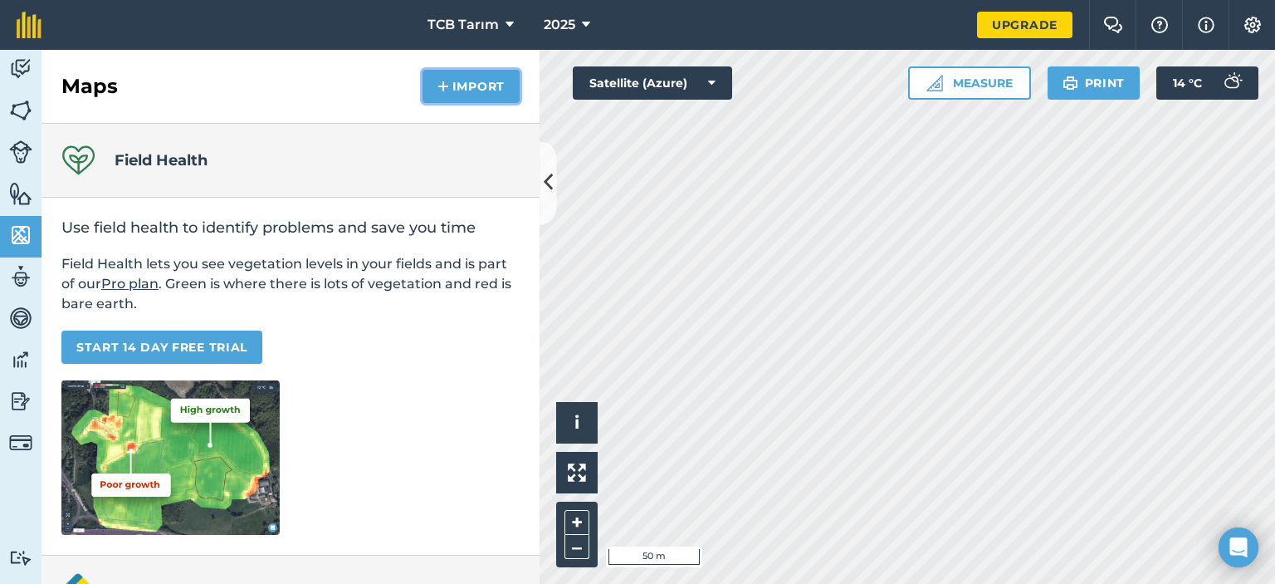
click at [483, 87] on button "Import" at bounding box center [470, 86] width 97 height 33
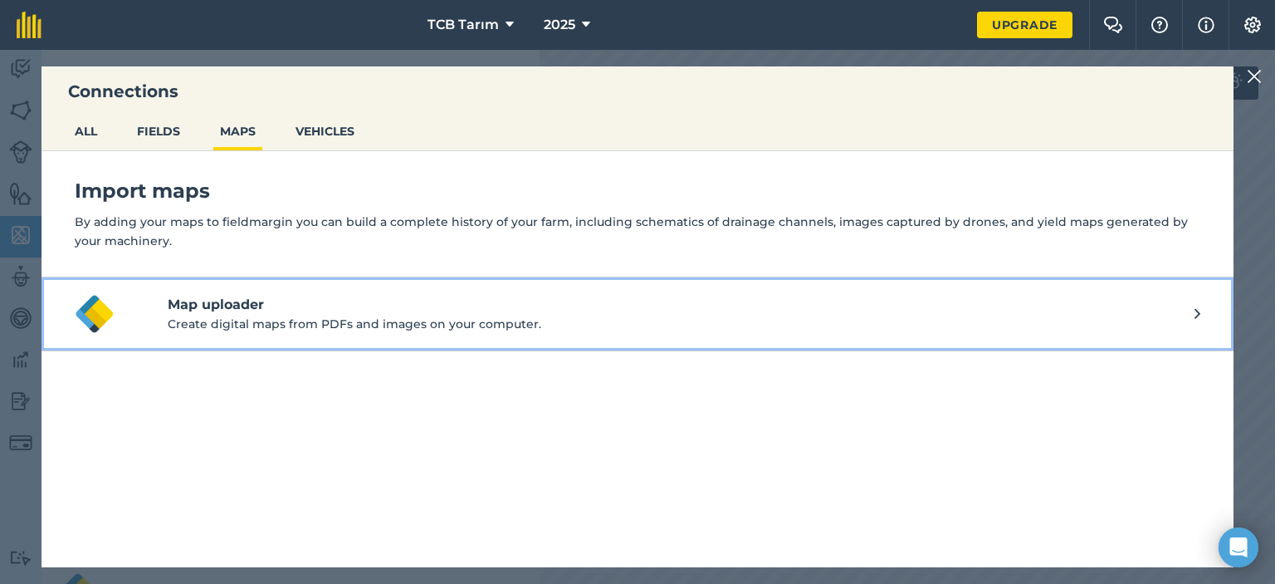
click at [209, 318] on p "Create digital maps from PDFs and images on your computer." at bounding box center [681, 324] width 1027 height 18
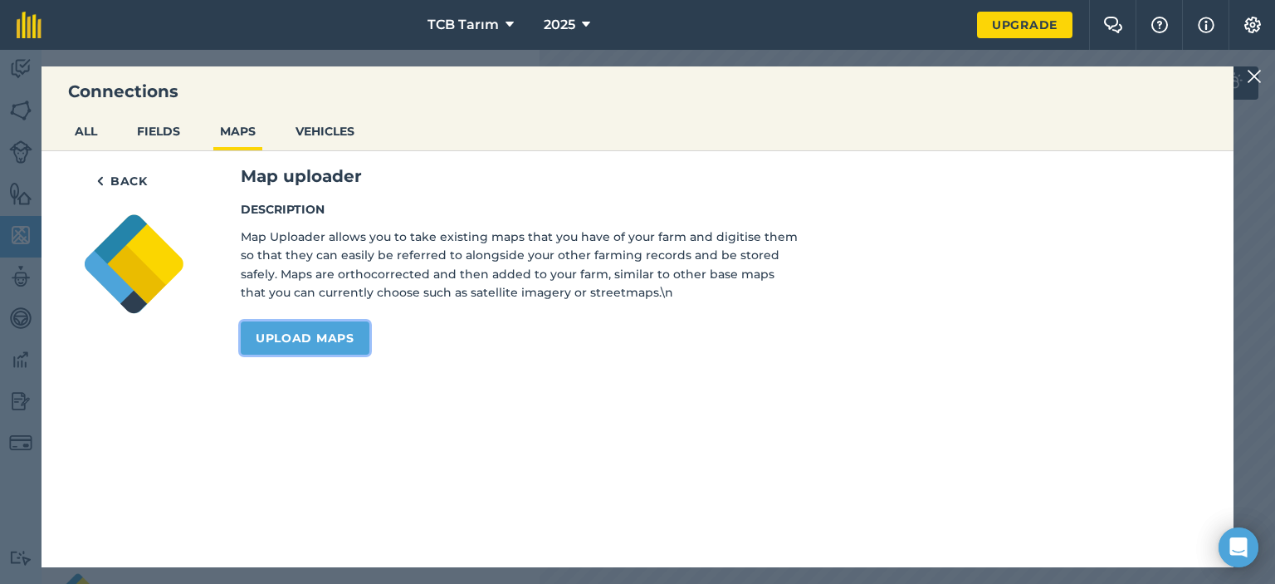
click at [290, 335] on link "Upload maps" at bounding box center [305, 337] width 129 height 33
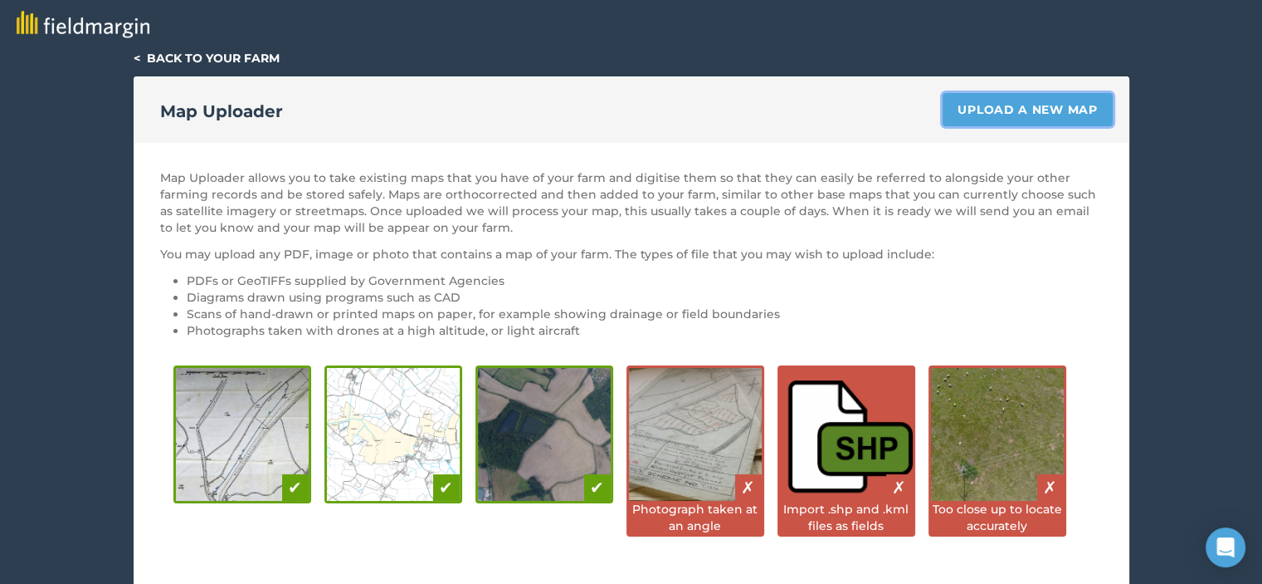
click at [1013, 112] on link "Upload a new map" at bounding box center [1027, 109] width 169 height 33
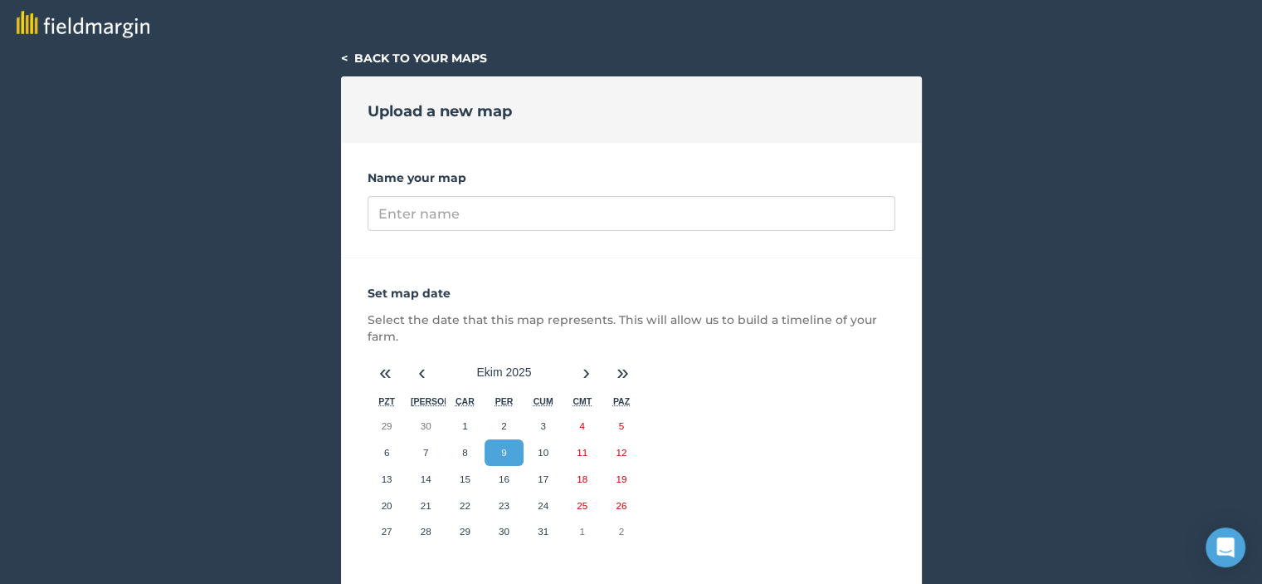
click at [507, 452] on button "9" at bounding box center [504, 452] width 39 height 27
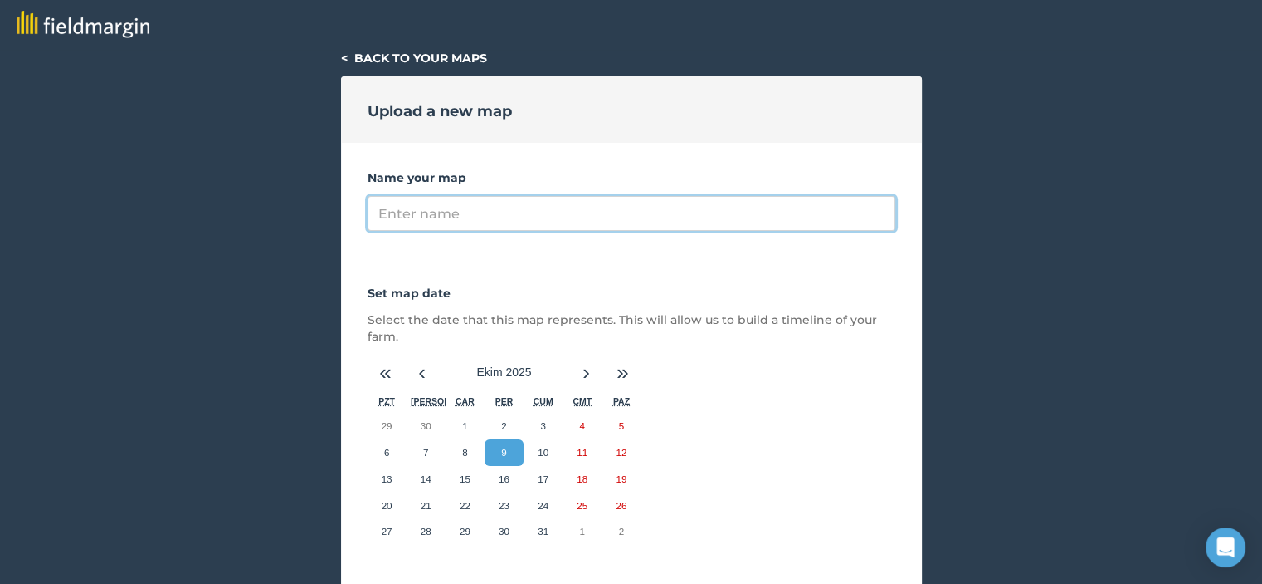
click at [510, 212] on input "Name your map" at bounding box center [632, 213] width 528 height 35
type input "mli;"
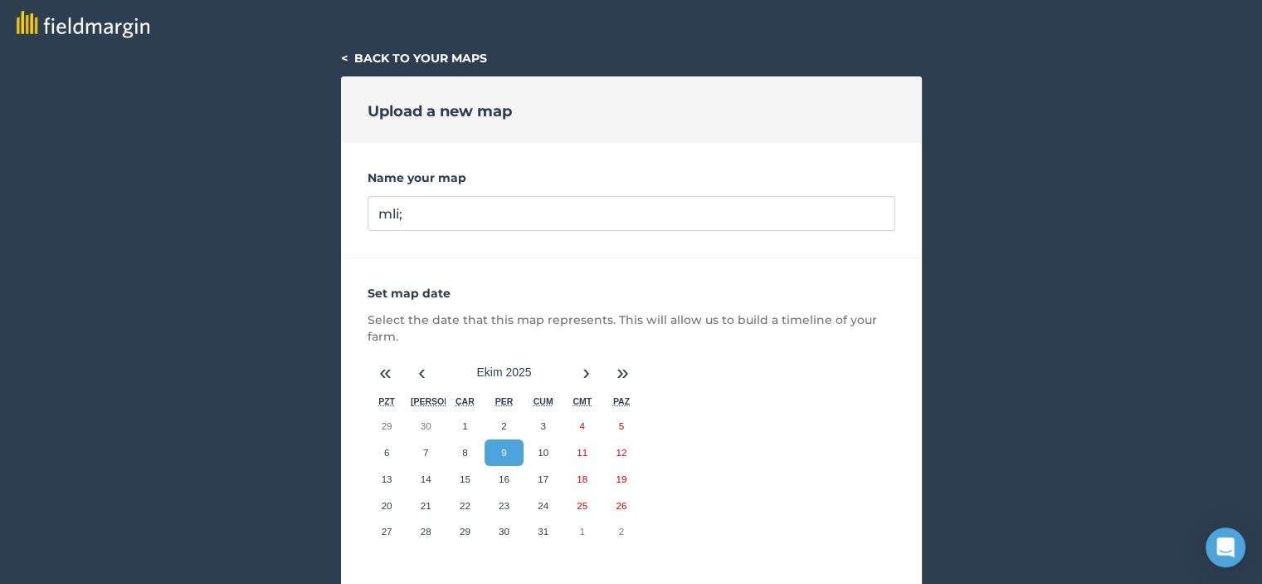
click at [411, 249] on div "Name your map mli;" at bounding box center [631, 200] width 581 height 115
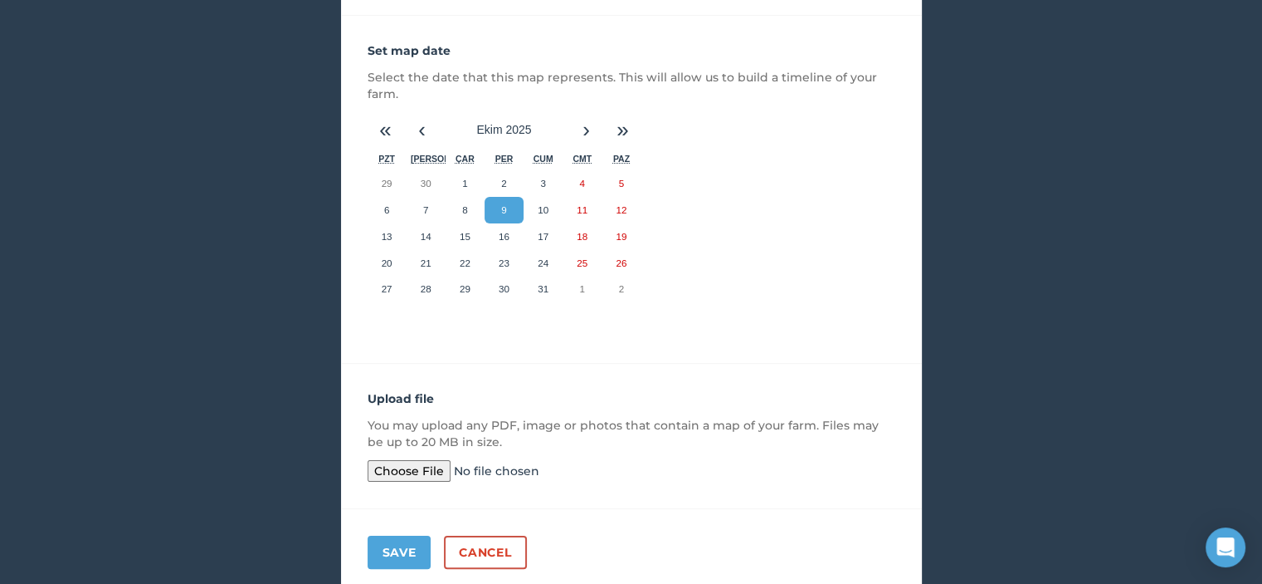
scroll to position [305, 0]
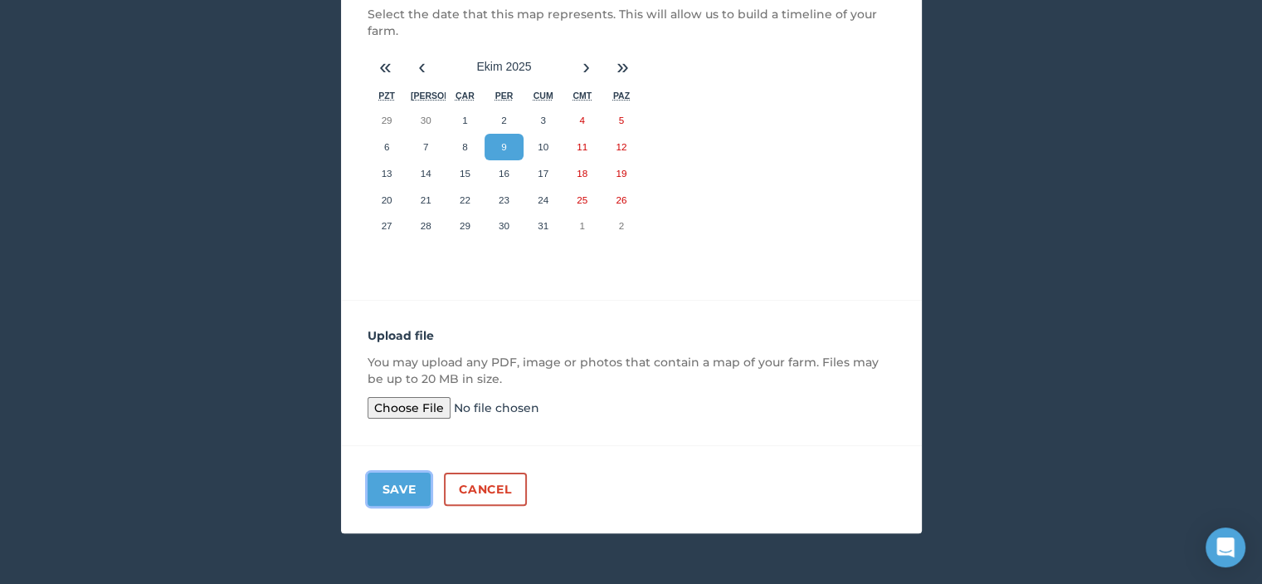
click at [413, 487] on button "Save" at bounding box center [400, 488] width 64 height 33
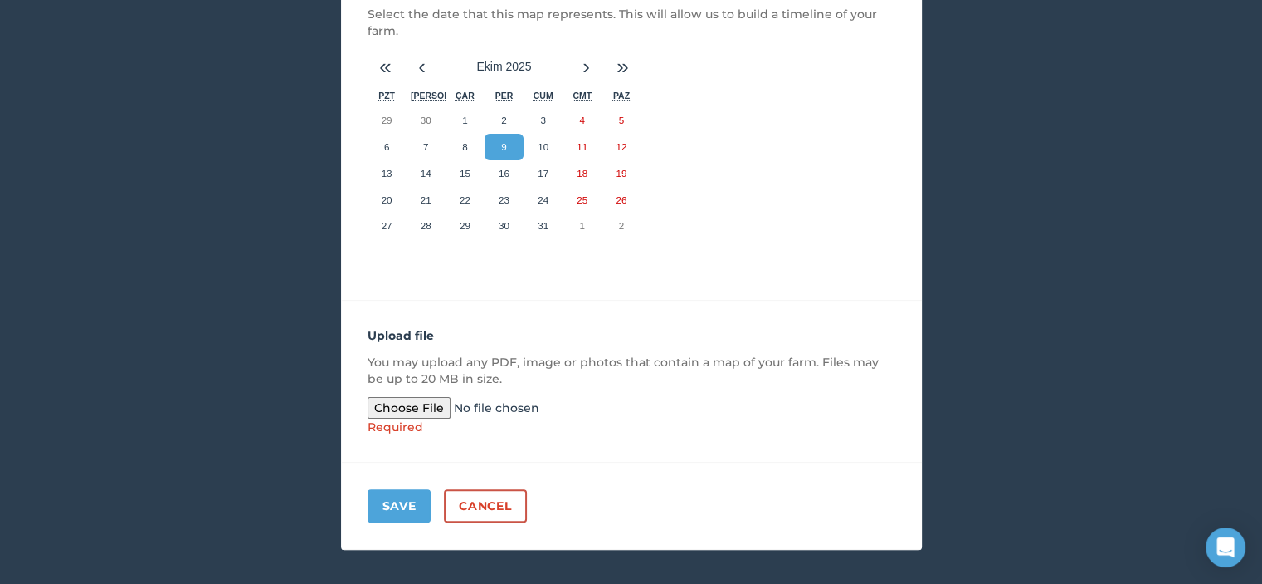
click at [417, 402] on input "file" at bounding box center [495, 408] width 254 height 22
type input "C:\fakepath\Ekran Görüntüsü (2).png"
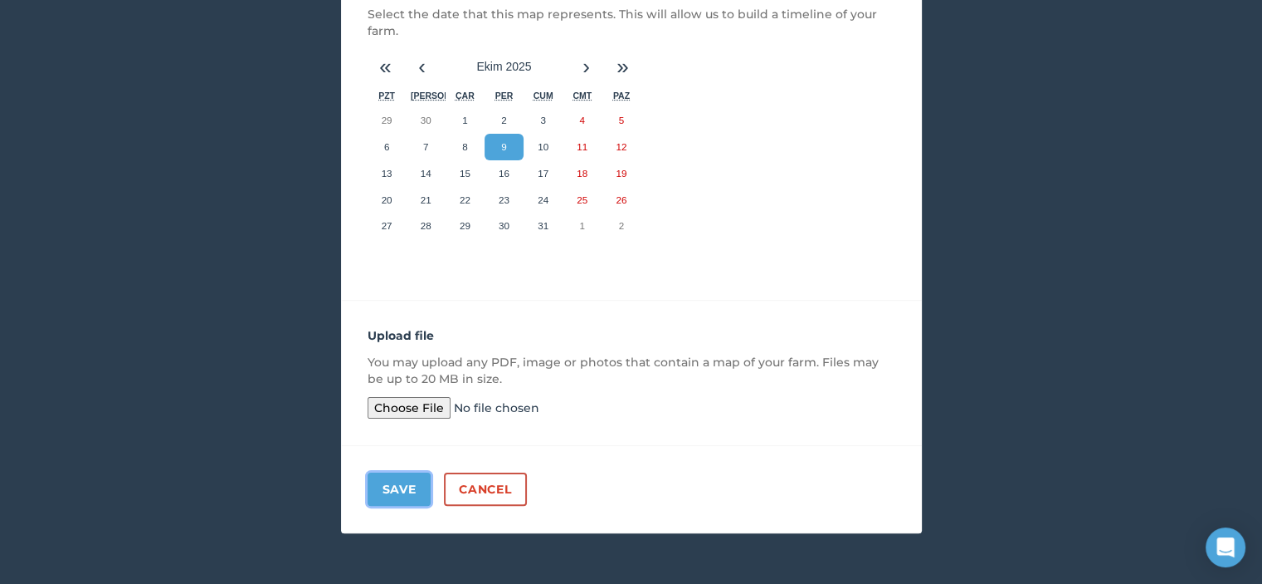
drag, startPoint x: 428, startPoint y: 487, endPoint x: 411, endPoint y: 487, distance: 17.4
click at [428, 487] on button "Save" at bounding box center [400, 488] width 64 height 33
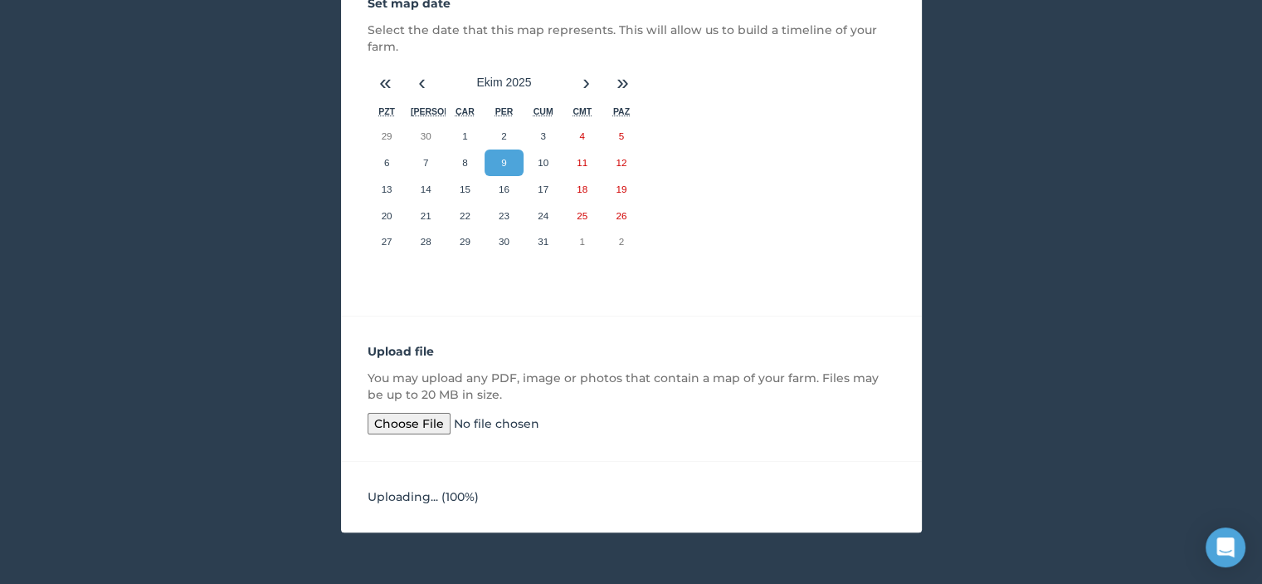
scroll to position [250, 0]
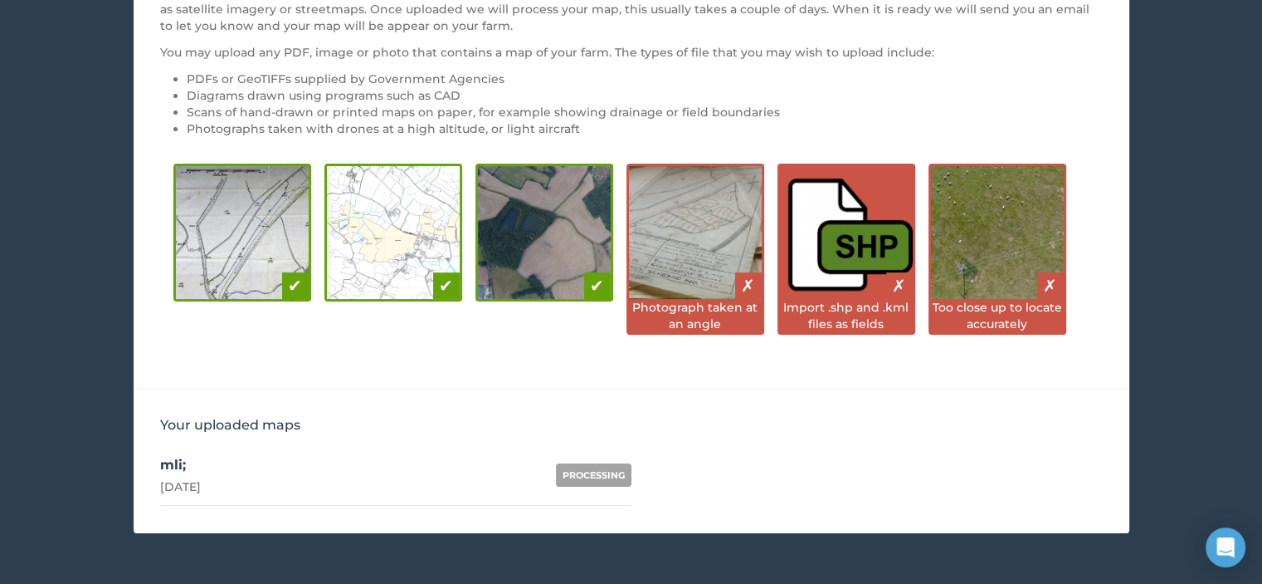
click at [596, 480] on div "PROCESSING" at bounding box center [594, 474] width 76 height 23
